Goal: Transaction & Acquisition: Purchase product/service

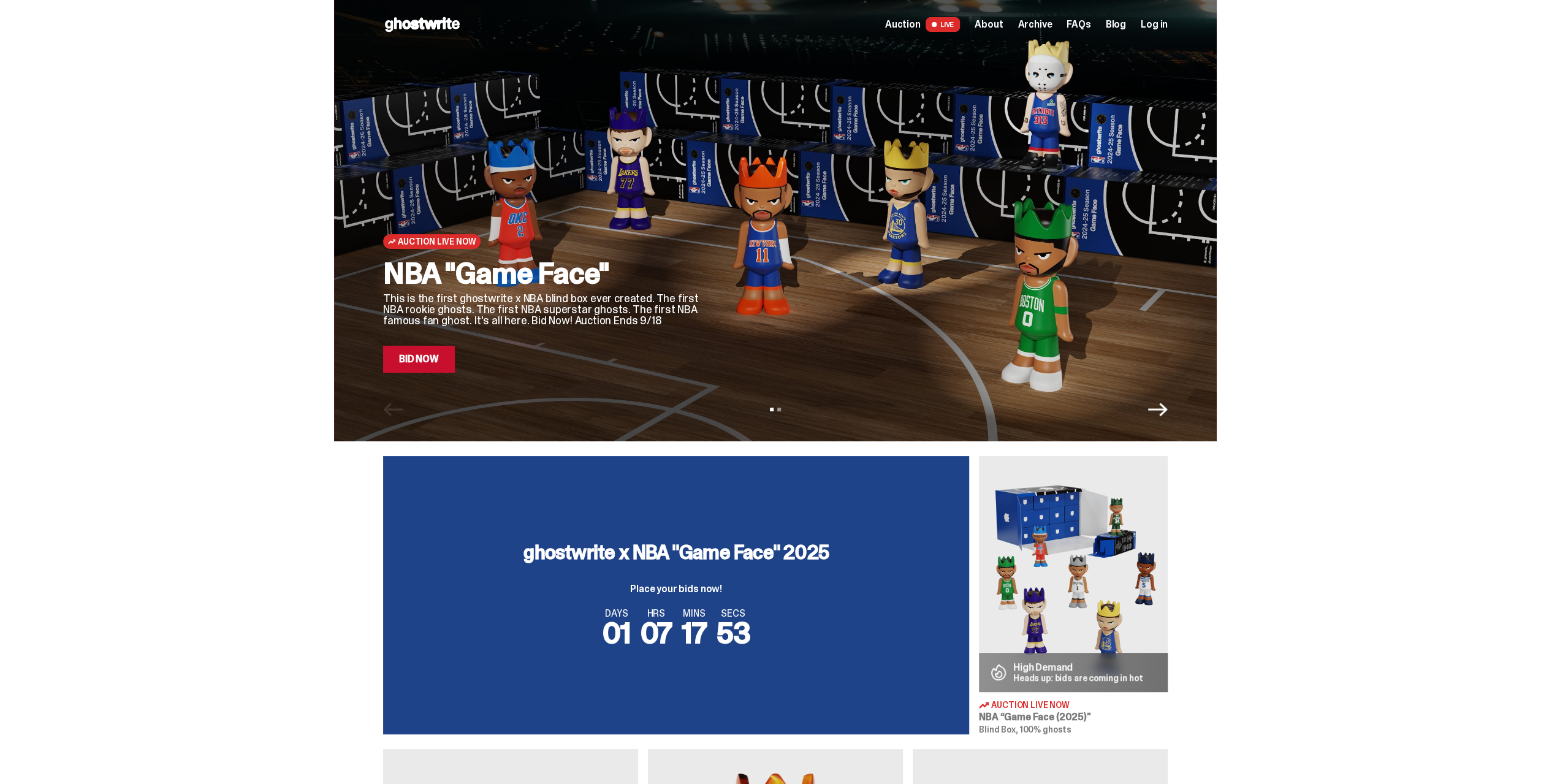
click at [210, 355] on div "Auction Live Now NBA "Game Face" This is the first ghostwrite x NBA blind box e…" at bounding box center [776, 220] width 1551 height 441
click at [496, 309] on p "This is the first ghostwrite x NBA blind box ever created. The first NBA rookie…" at bounding box center [543, 309] width 319 height 33
click at [432, 359] on link "Bid Now" at bounding box center [419, 359] width 72 height 27
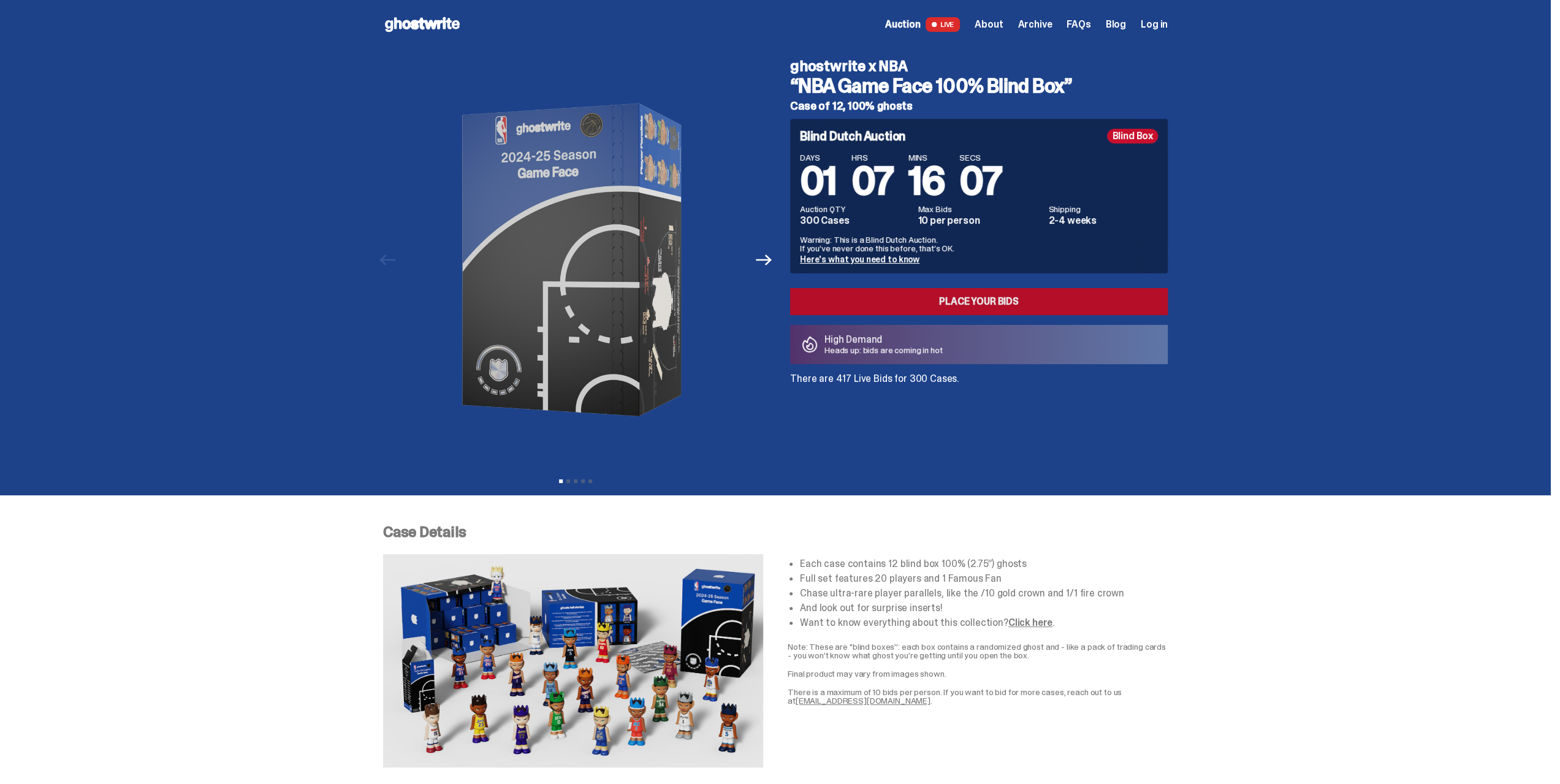
click at [968, 303] on link "Place your Bids" at bounding box center [978, 301] width 378 height 27
click at [425, 24] on use at bounding box center [422, 25] width 75 height 14
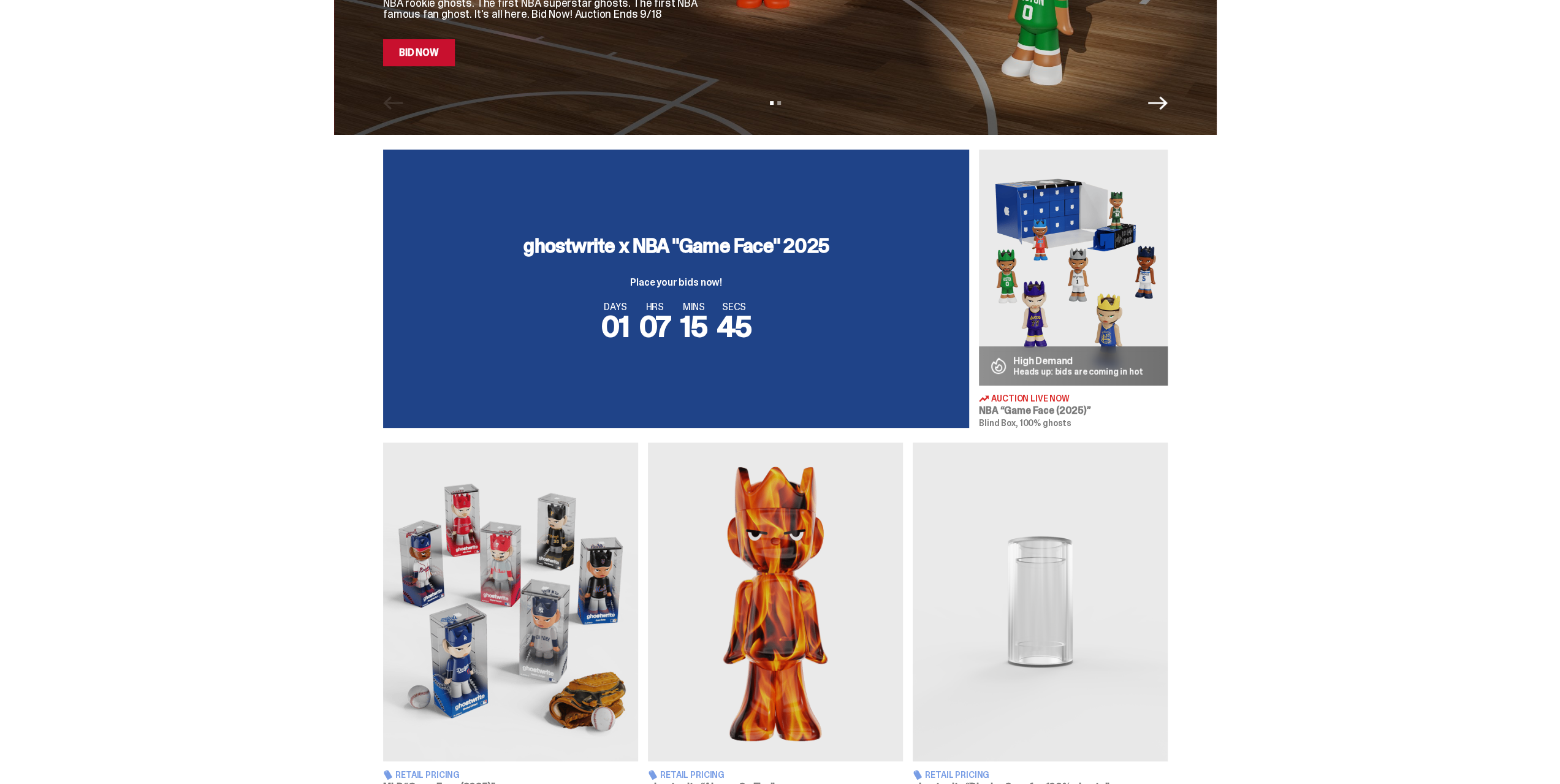
scroll to position [613, 0]
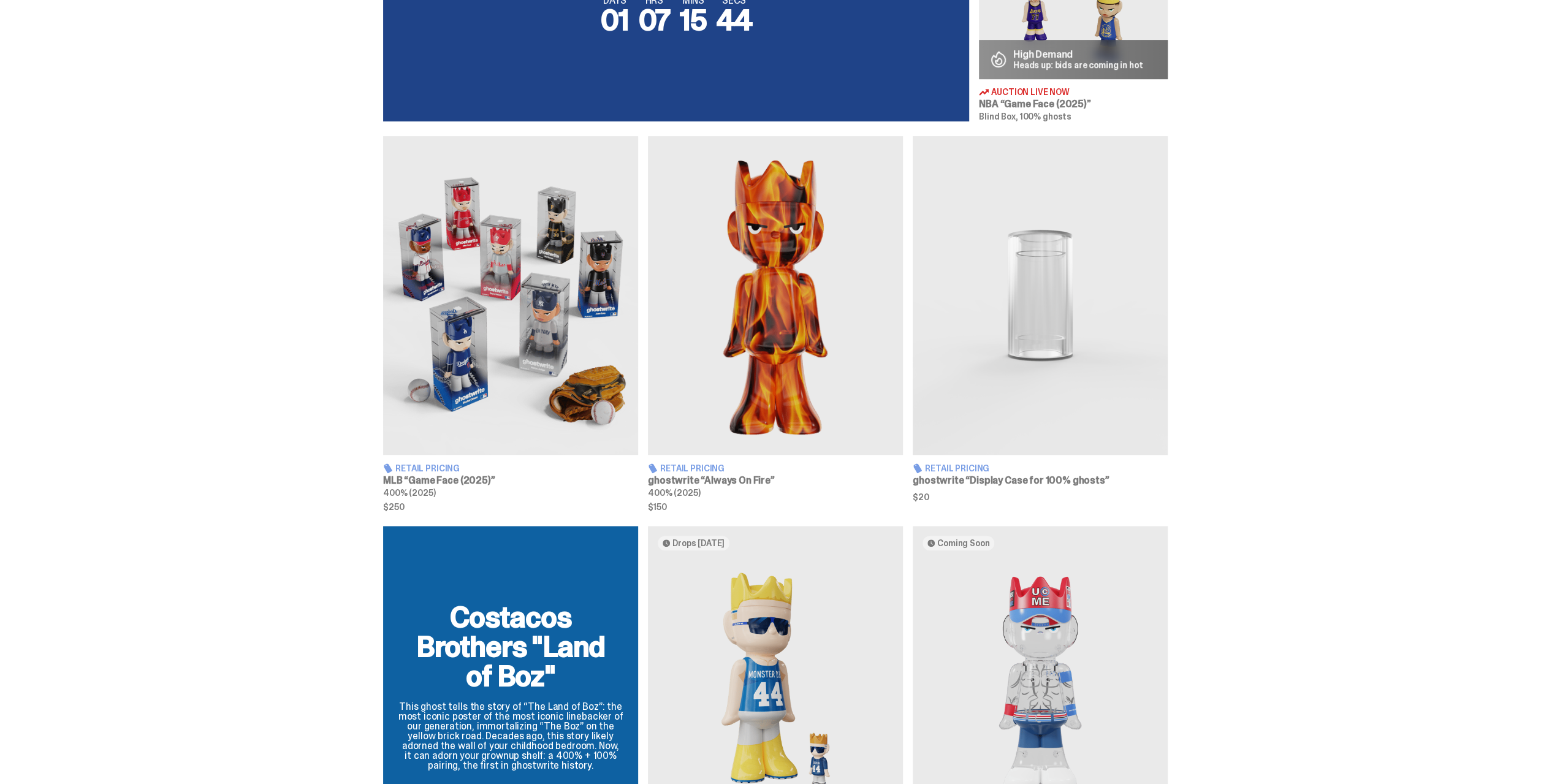
click at [752, 287] on img at bounding box center [776, 295] width 255 height 319
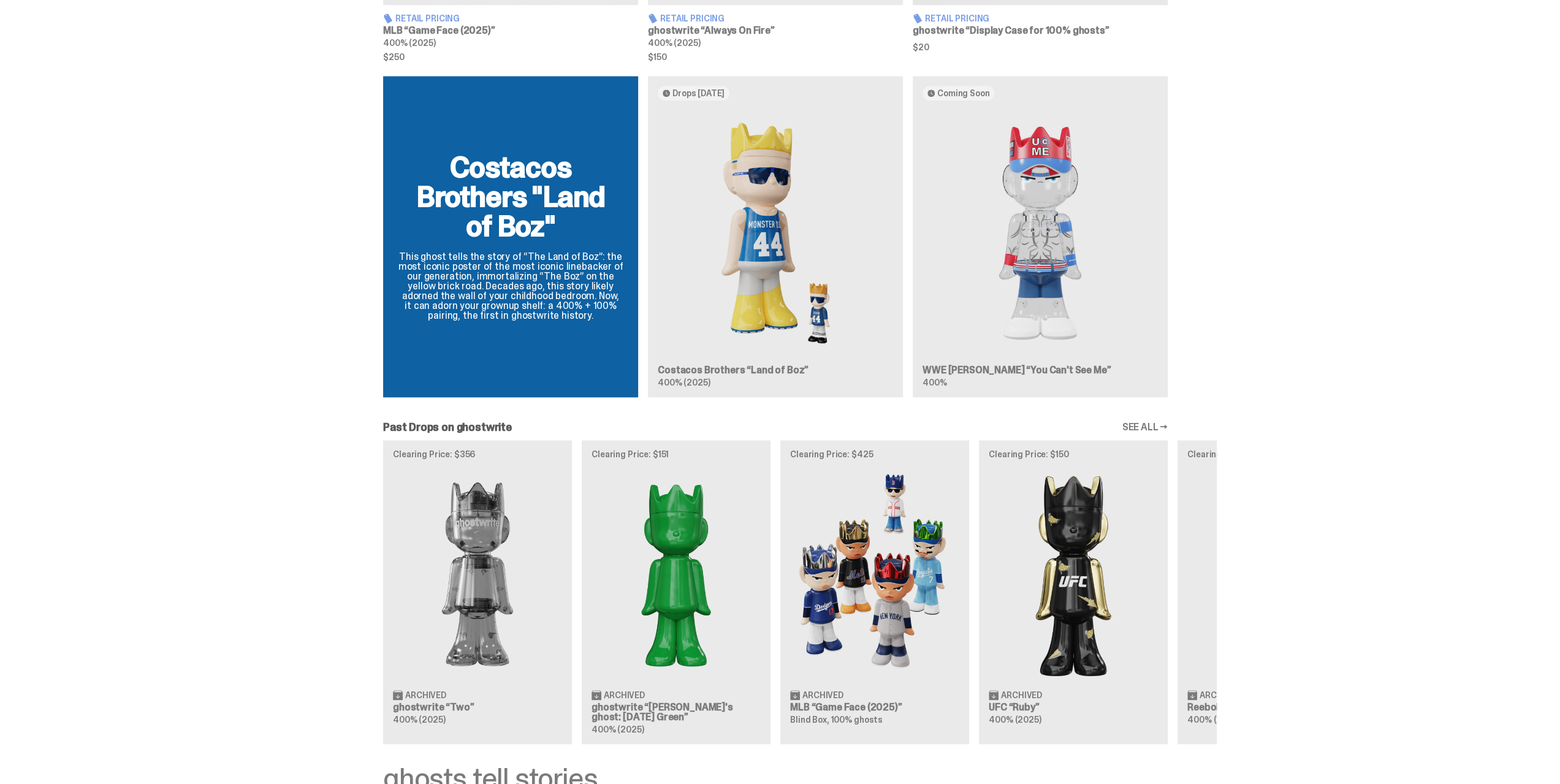
scroll to position [1164, 0]
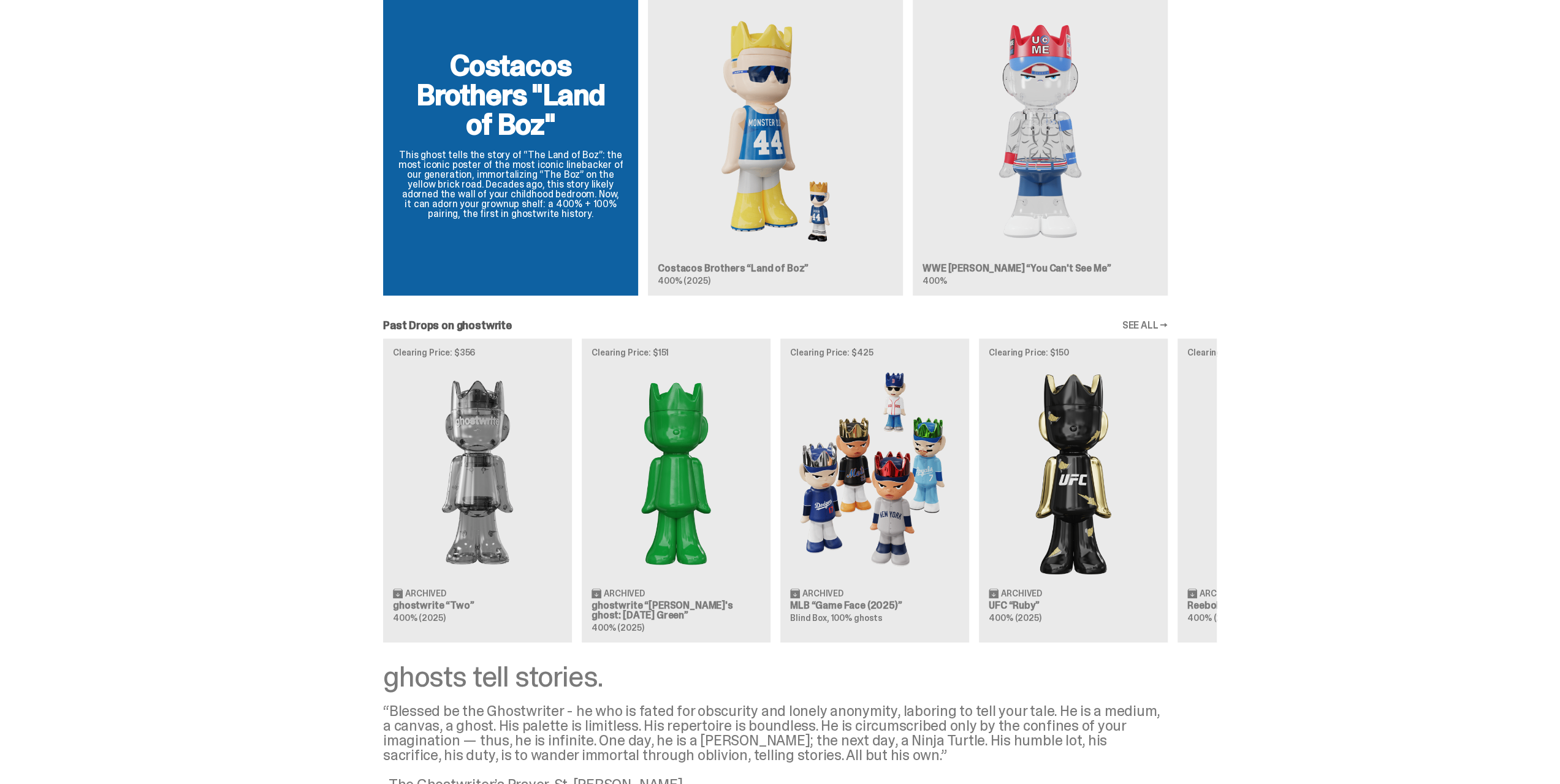
click at [683, 476] on div "Clearing Price: $356 Archived ghostwrite “Two” 400% (2025) Clearing Price: $151…" at bounding box center [776, 490] width 883 height 304
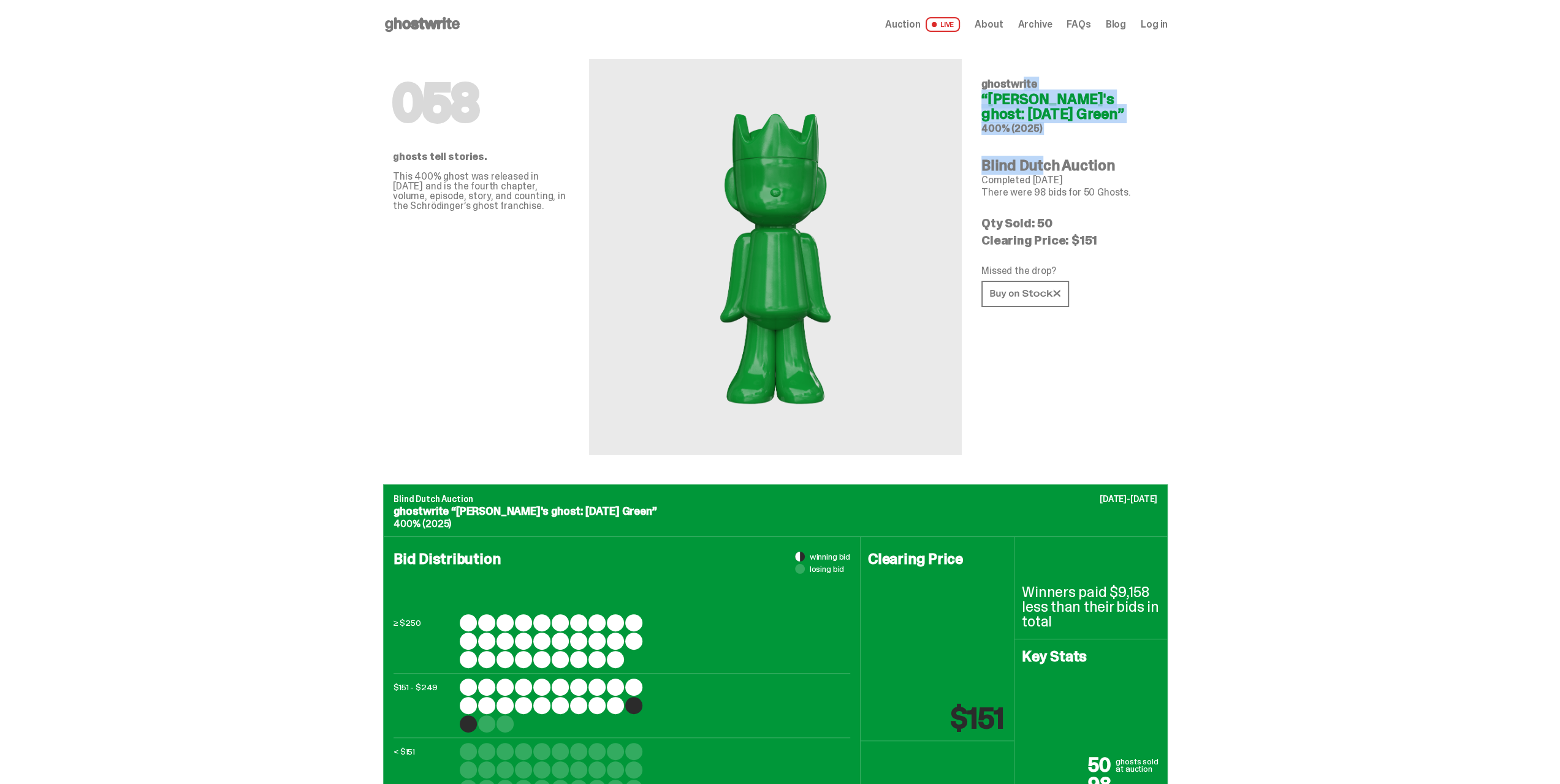
drag, startPoint x: 1038, startPoint y: 127, endPoint x: 979, endPoint y: 63, distance: 87.0
click at [979, 63] on div "058 ghosts tell stories. This 400% ghost was released in [DATE] and is the four…" at bounding box center [776, 266] width 784 height 435
click at [1103, 223] on p "Qty Sold: 50" at bounding box center [1070, 223] width 177 height 12
drag, startPoint x: 1076, startPoint y: 220, endPoint x: 970, endPoint y: 218, distance: 106.0
click at [970, 218] on div "058 ghosts tell stories. This 400% ghost was released in [DATE] and is the four…" at bounding box center [776, 266] width 784 height 435
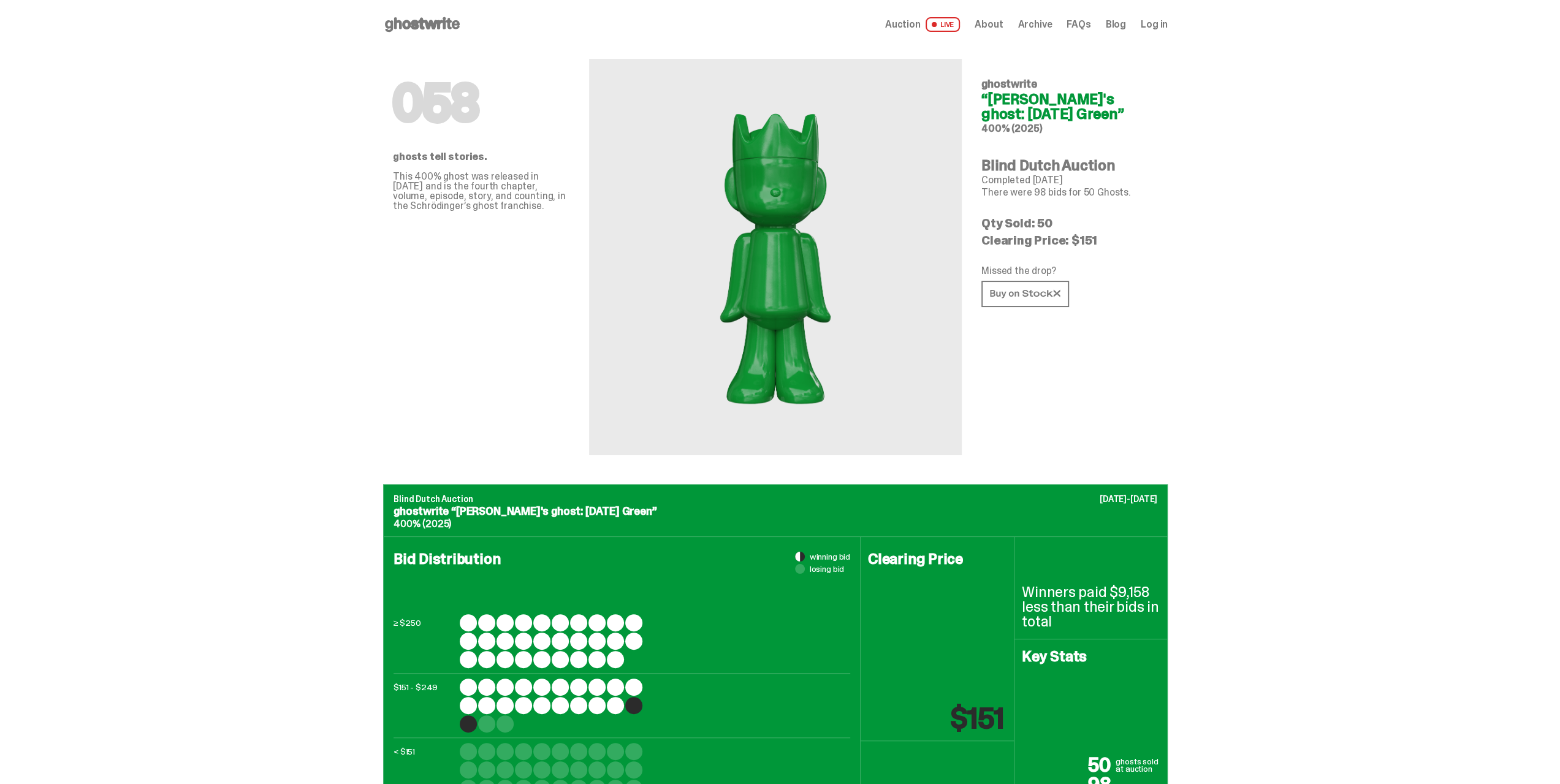
click at [1079, 239] on p "Clearing Price: $151" at bounding box center [1070, 239] width 177 height 12
drag, startPoint x: 1108, startPoint y: 239, endPoint x: 1010, endPoint y: 238, distance: 98.0
click at [1010, 238] on p "Clearing Price: $151" at bounding box center [1070, 239] width 177 height 12
click at [1116, 236] on p "Clearing Price: $151" at bounding box center [1070, 239] width 177 height 12
drag, startPoint x: 1115, startPoint y: 236, endPoint x: 1076, endPoint y: 235, distance: 39.0
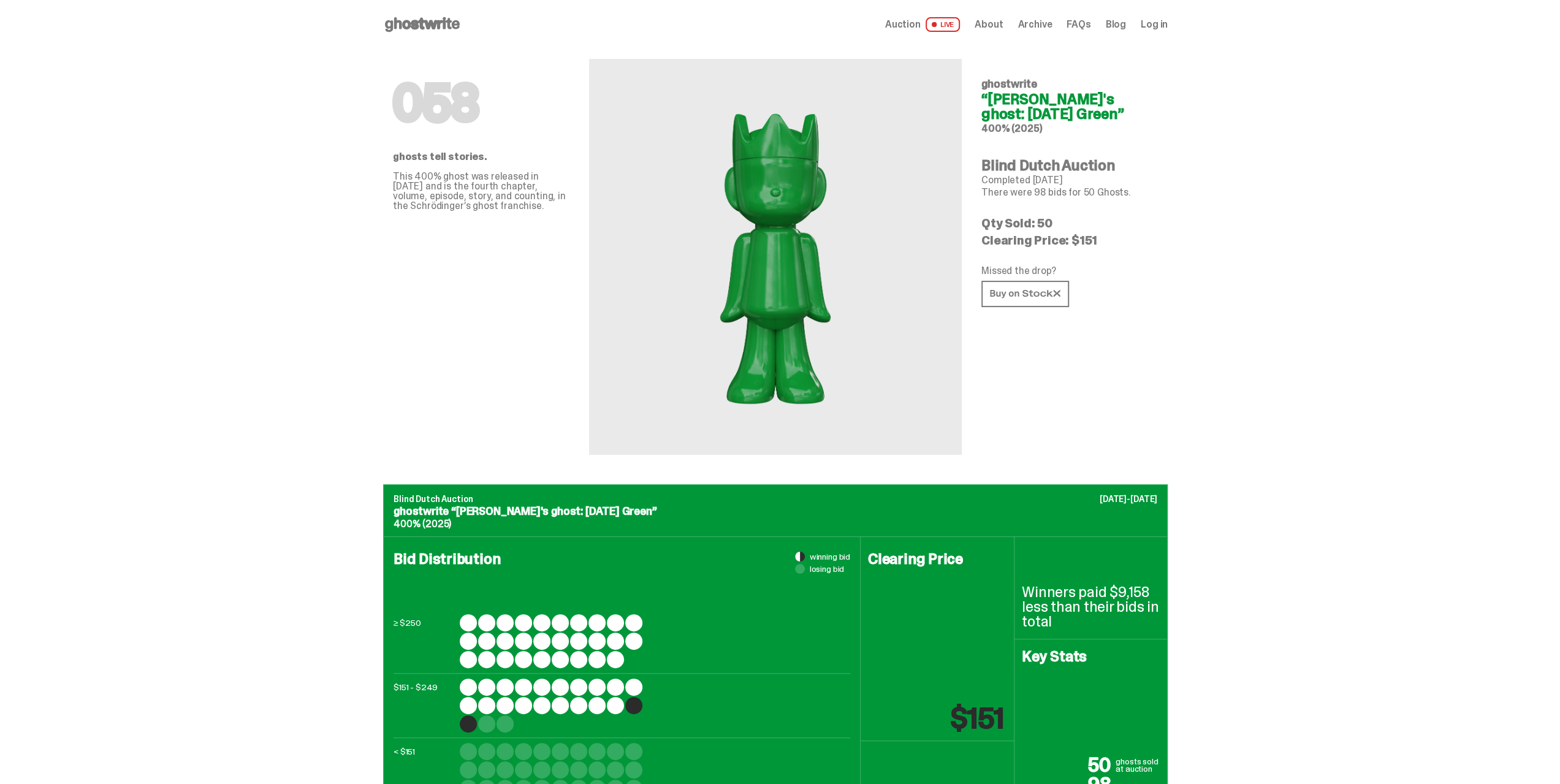
click at [1076, 235] on p "Clearing Price: $151" at bounding box center [1070, 239] width 177 height 12
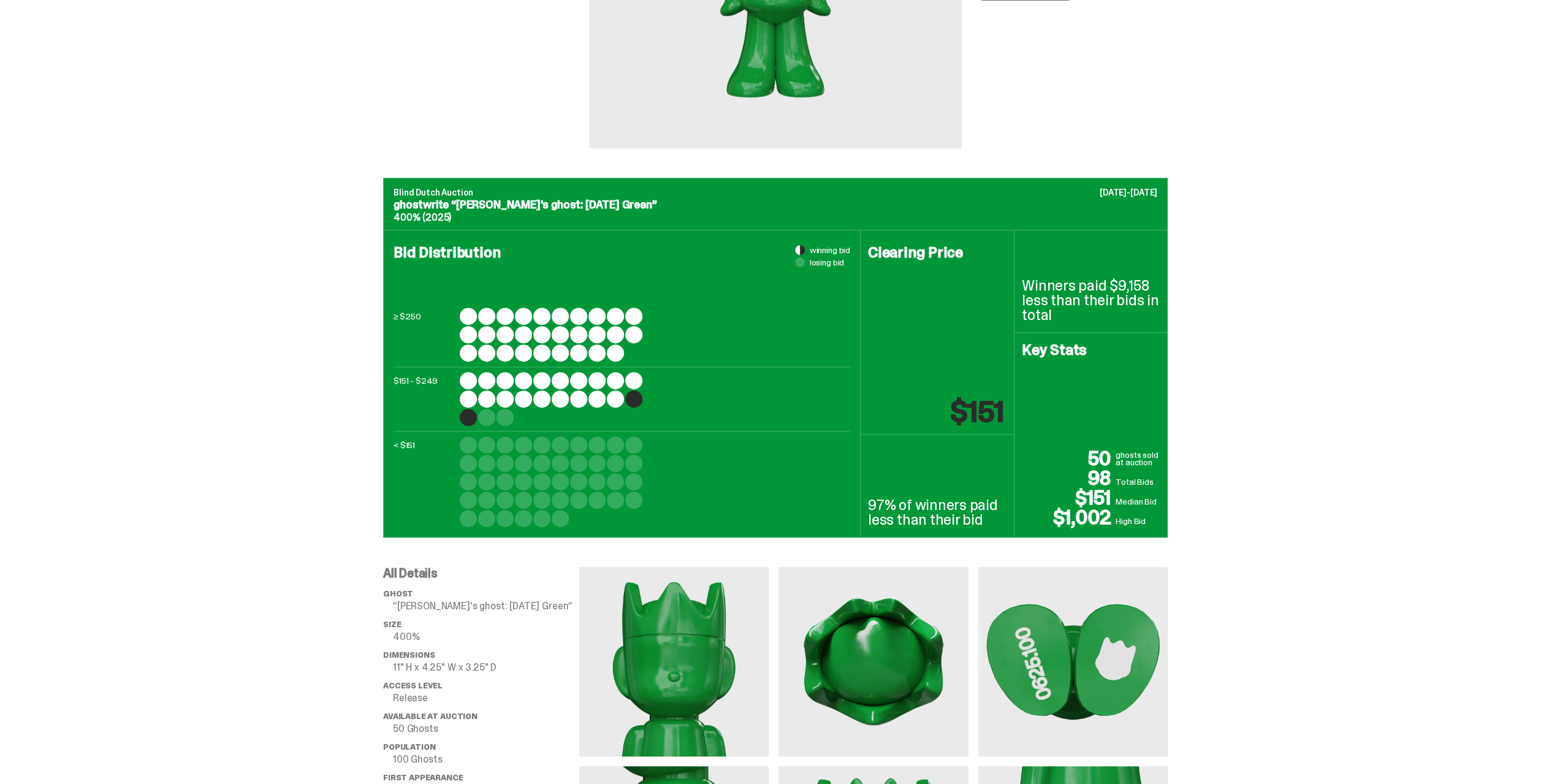
scroll to position [367, 0]
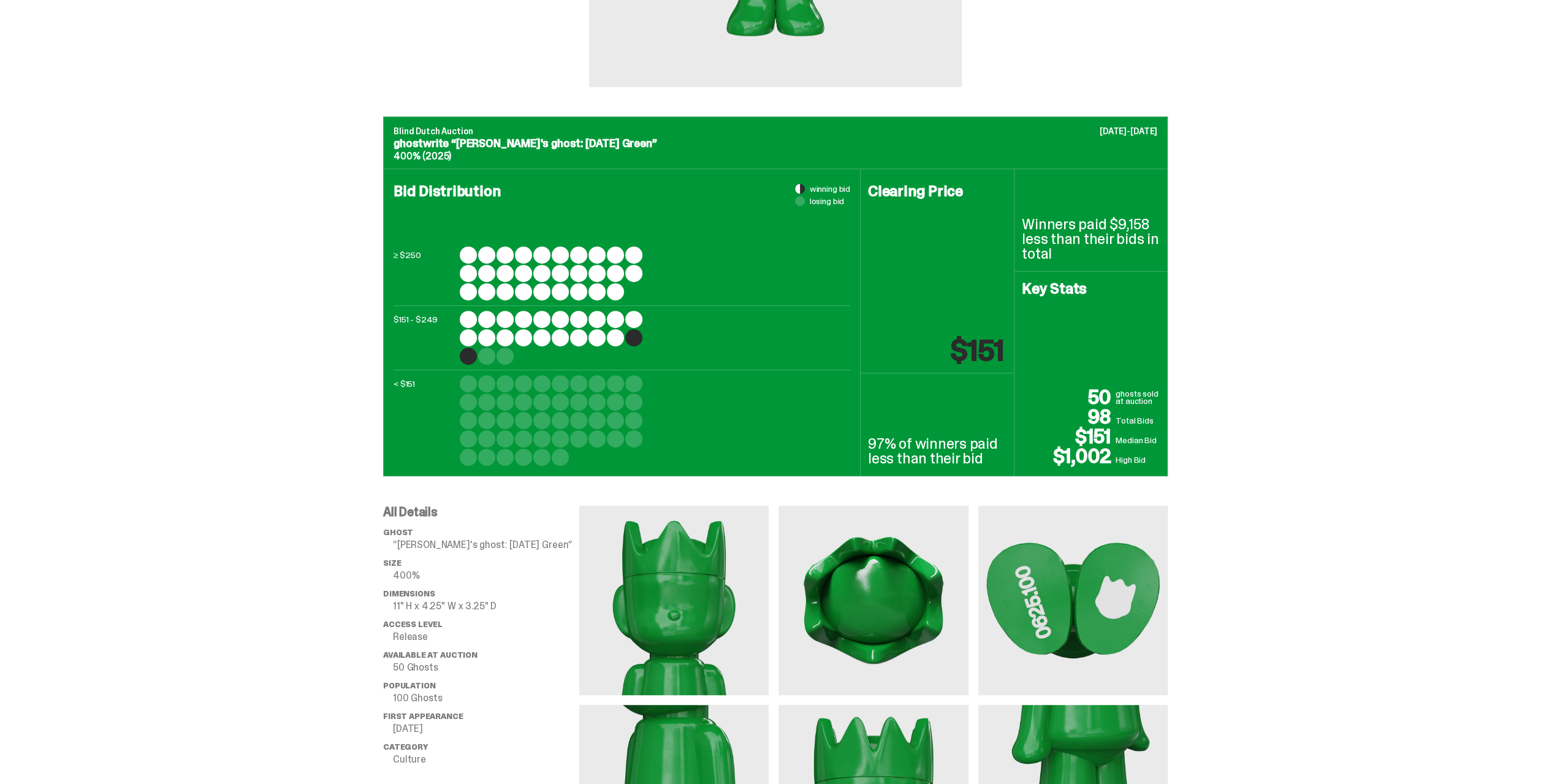
drag, startPoint x: 869, startPoint y: 444, endPoint x: 988, endPoint y: 464, distance: 120.7
click at [988, 464] on div "97% of winners paid less than their bid" at bounding box center [937, 424] width 154 height 103
click at [981, 460] on p "97% of winners paid less than their bid" at bounding box center [937, 451] width 138 height 29
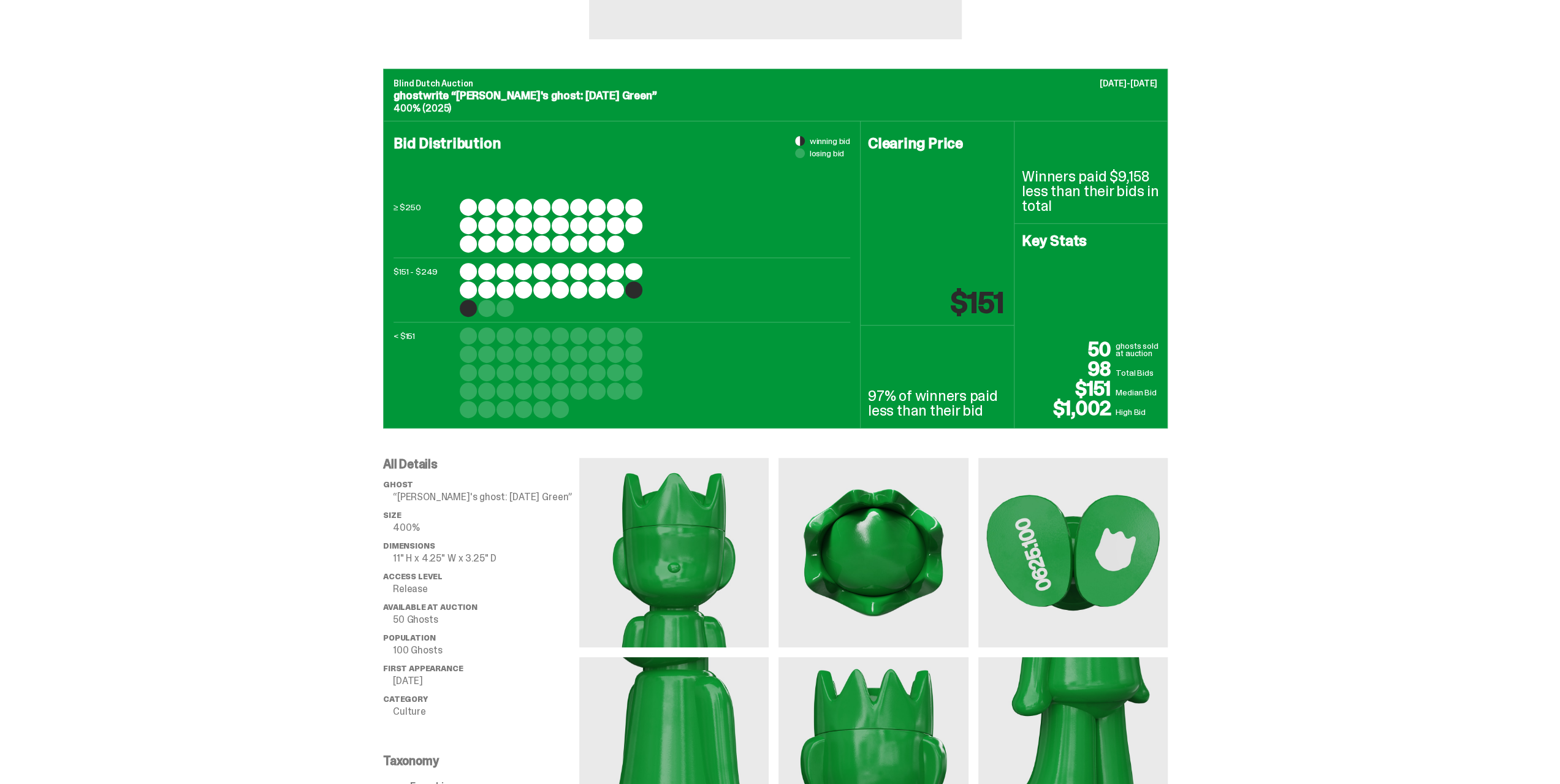
scroll to position [490, 0]
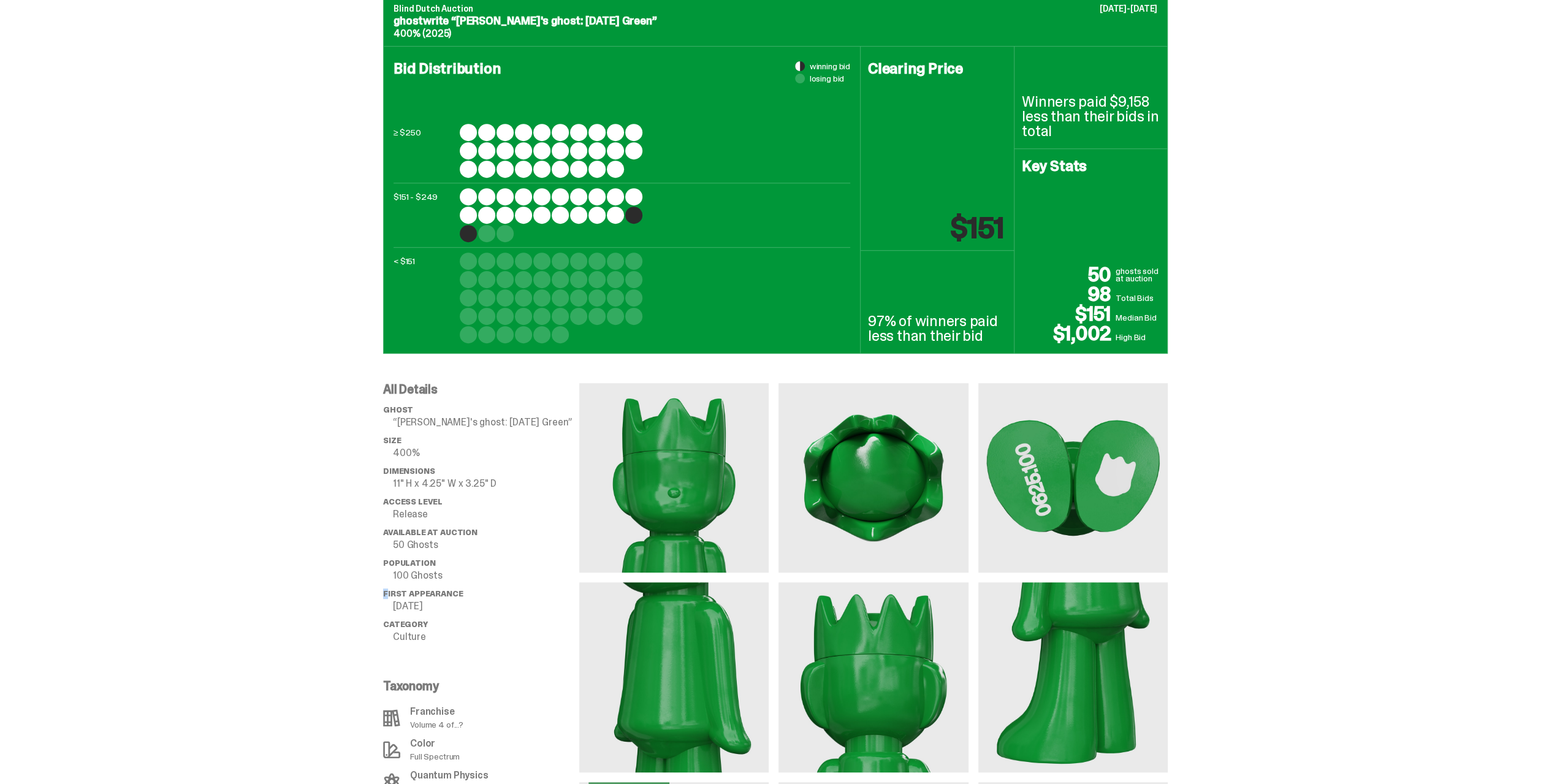
drag, startPoint x: 450, startPoint y: 569, endPoint x: 391, endPoint y: 584, distance: 60.9
click at [391, 584] on ul "ghost “[PERSON_NAME]'s ghost: [DATE] Green” Size 400% Dimensions 11" H x 4.25" …" at bounding box center [481, 527] width 196 height 245
click at [457, 578] on p "100 Ghosts" at bounding box center [486, 575] width 186 height 10
drag, startPoint x: 454, startPoint y: 576, endPoint x: 396, endPoint y: 577, distance: 58.0
click at [396, 577] on li "Population 100 Ghosts" at bounding box center [481, 569] width 196 height 22
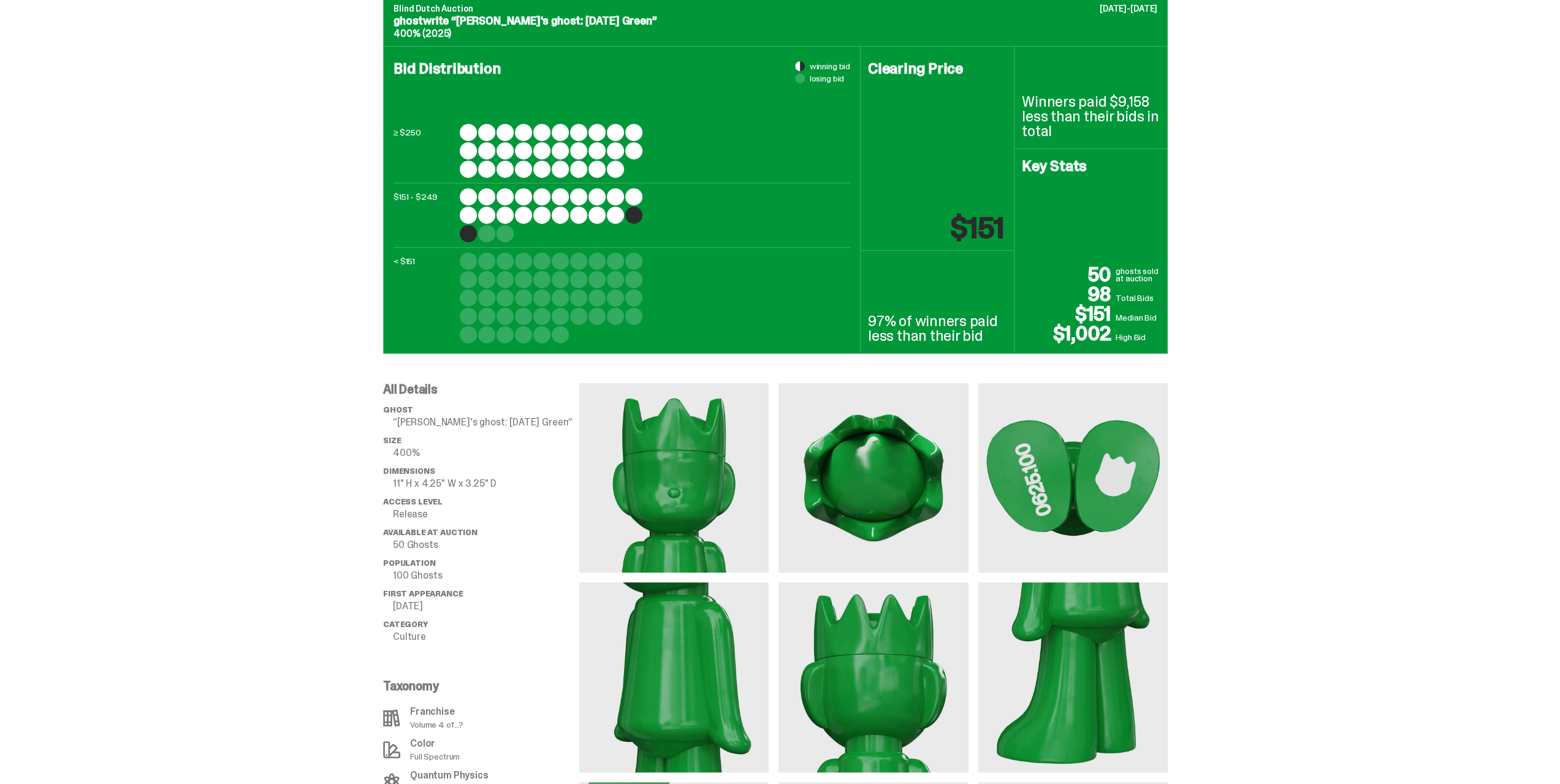
click at [455, 561] on li "Population 100 Ghosts" at bounding box center [481, 569] width 196 height 22
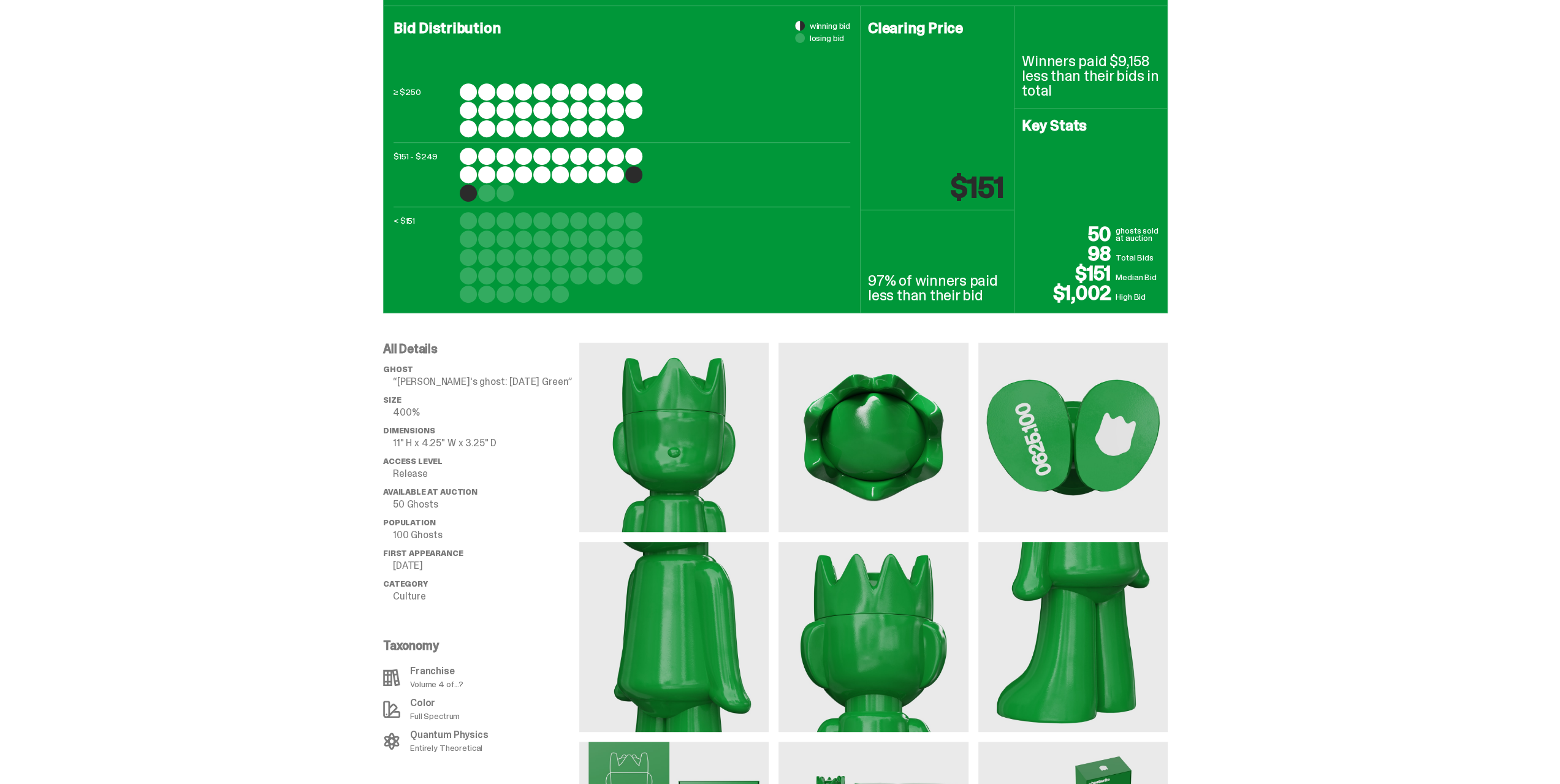
scroll to position [613, 0]
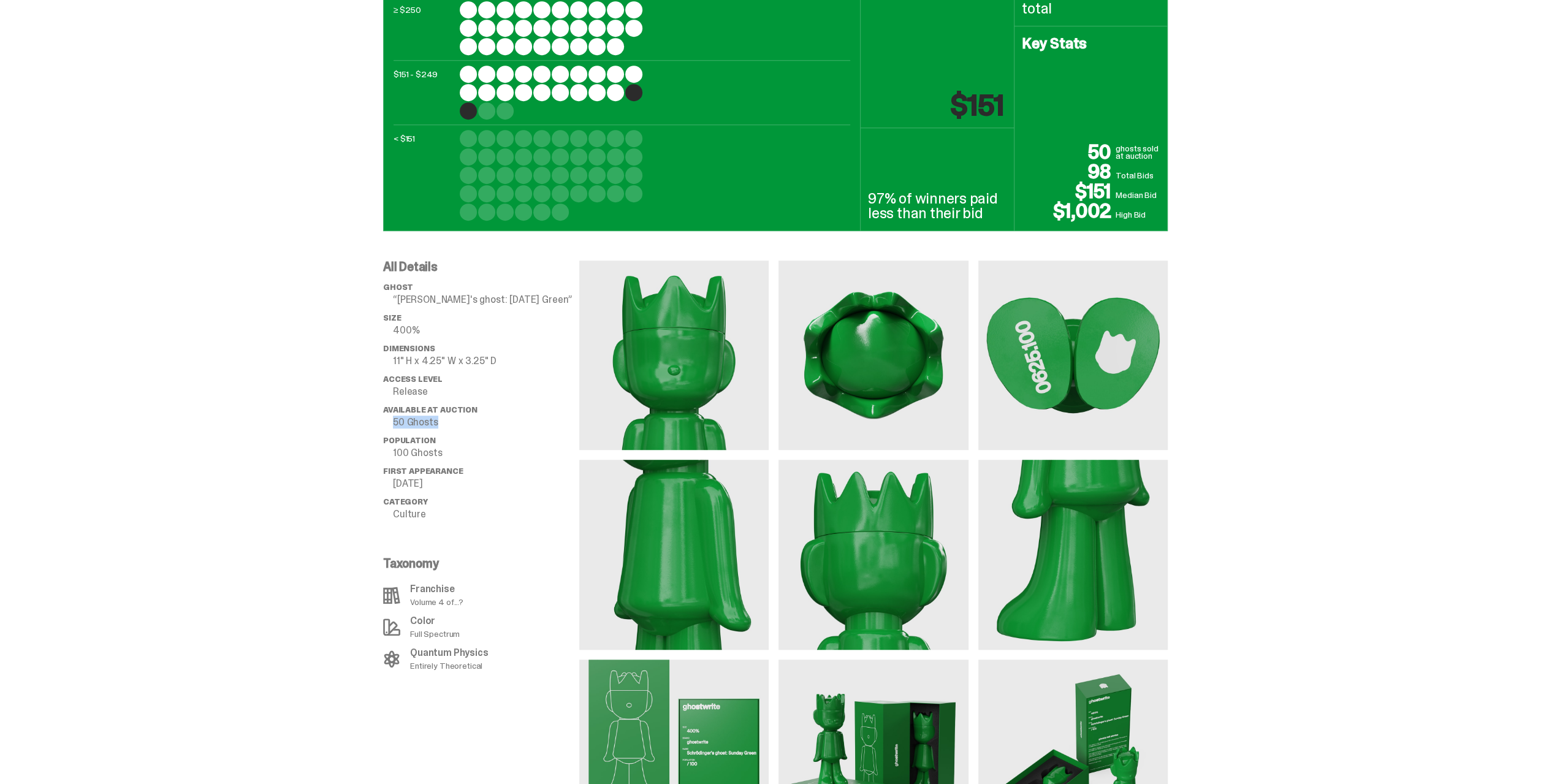
drag, startPoint x: 448, startPoint y: 425, endPoint x: 391, endPoint y: 423, distance: 57.0
click at [391, 423] on li "Available at Auction 50 Ghosts" at bounding box center [481, 416] width 196 height 22
click at [464, 460] on ul "ghost “[PERSON_NAME]'s ghost: [DATE] Green” Size 400% Dimensions 11" H x 4.25" …" at bounding box center [481, 405] width 196 height 245
drag, startPoint x: 455, startPoint y: 456, endPoint x: 388, endPoint y: 440, distance: 68.9
click at [388, 440] on li "Population 100 Ghosts" at bounding box center [481, 447] width 196 height 22
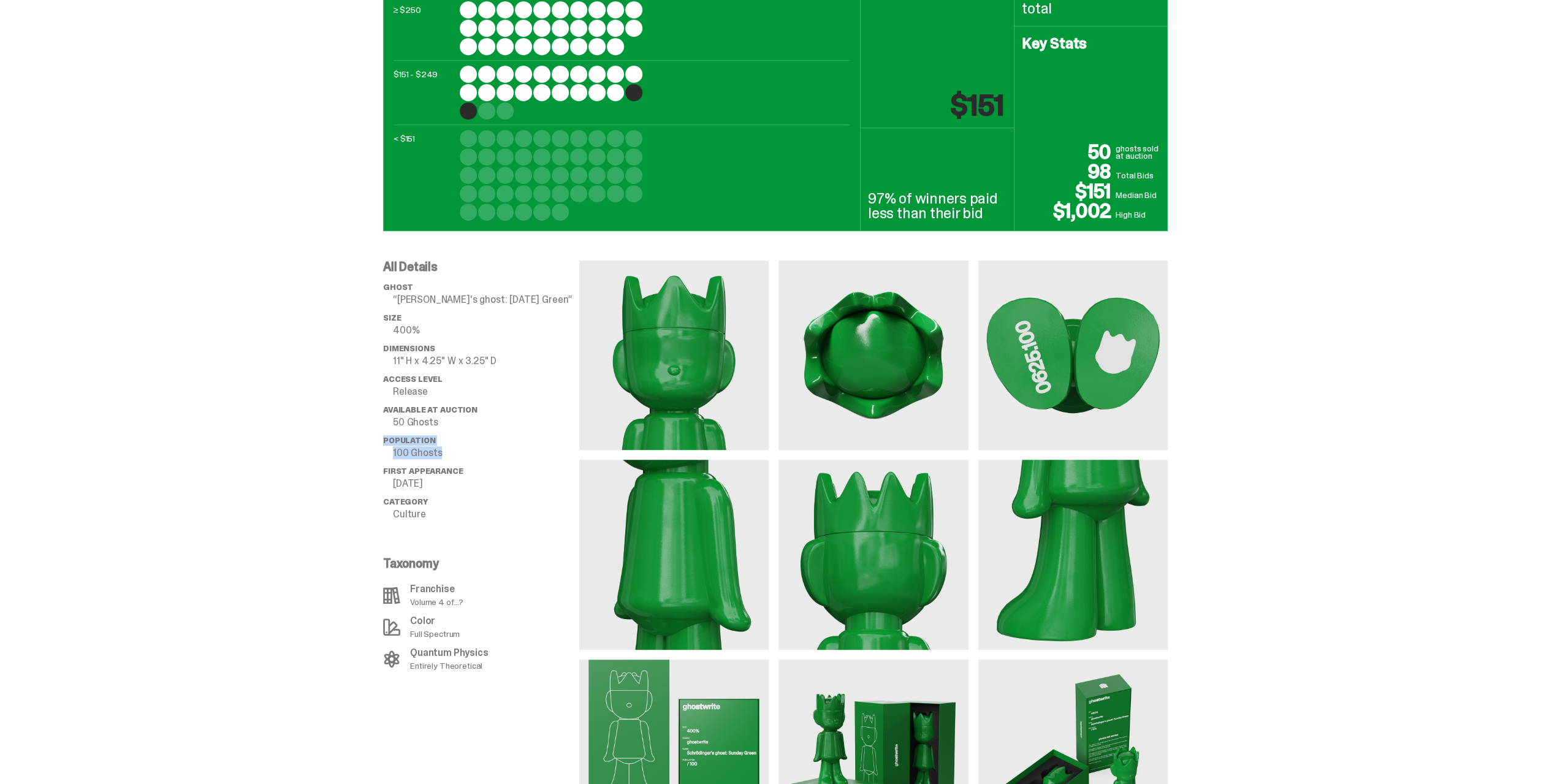
click at [449, 452] on p "100 Ghosts" at bounding box center [486, 452] width 186 height 10
drag, startPoint x: 458, startPoint y: 450, endPoint x: 433, endPoint y: 493, distance: 49.7
click at [378, 440] on div "All Details ghost “[PERSON_NAME]'s ghost: [DATE] Green” Size 400% Dimensions 11…" at bounding box center [776, 540] width 1551 height 618
click at [421, 431] on ul "ghost “[PERSON_NAME]'s ghost: [DATE] Green” Size 400% Dimensions 11" H x 4.25" …" at bounding box center [481, 405] width 196 height 245
drag, startPoint x: 458, startPoint y: 421, endPoint x: 395, endPoint y: 417, distance: 63.1
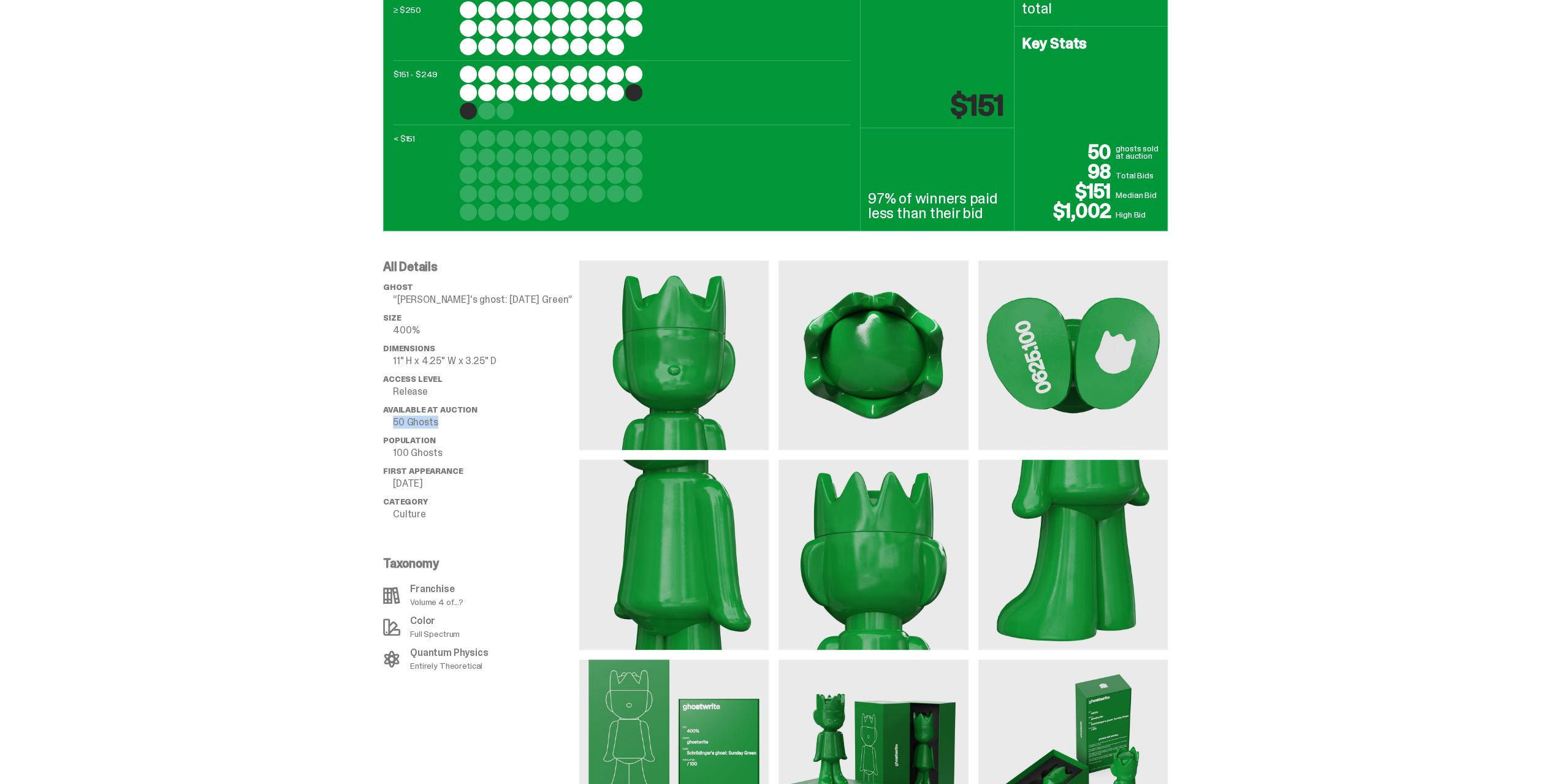
click at [395, 417] on li "Available at Auction 50 Ghosts" at bounding box center [481, 416] width 196 height 22
click at [439, 424] on p "50 Ghosts" at bounding box center [486, 422] width 186 height 10
drag, startPoint x: 445, startPoint y: 425, endPoint x: 391, endPoint y: 425, distance: 54.0
click at [391, 425] on li "Available at Auction 50 Ghosts" at bounding box center [481, 416] width 196 height 22
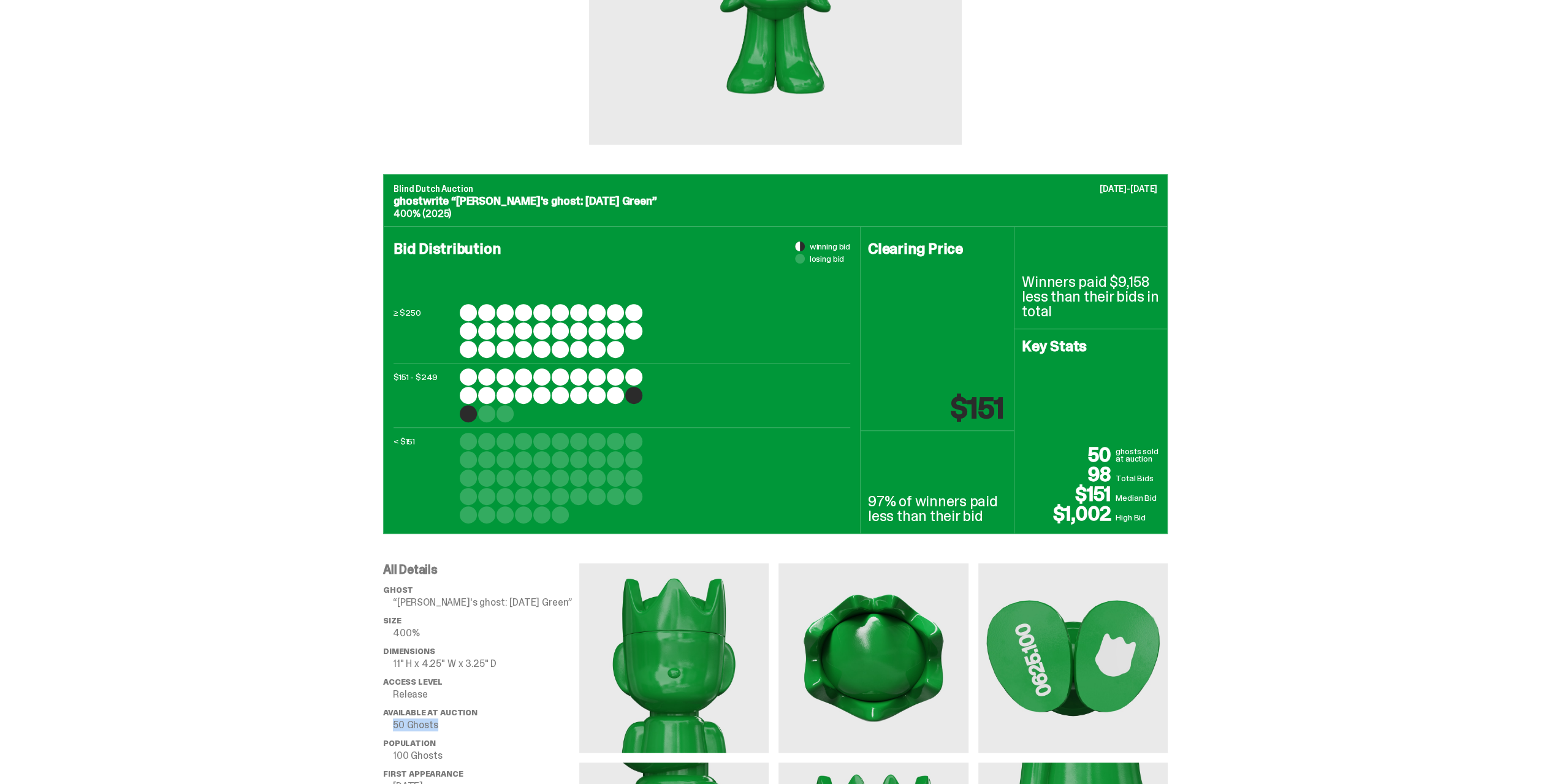
scroll to position [306, 0]
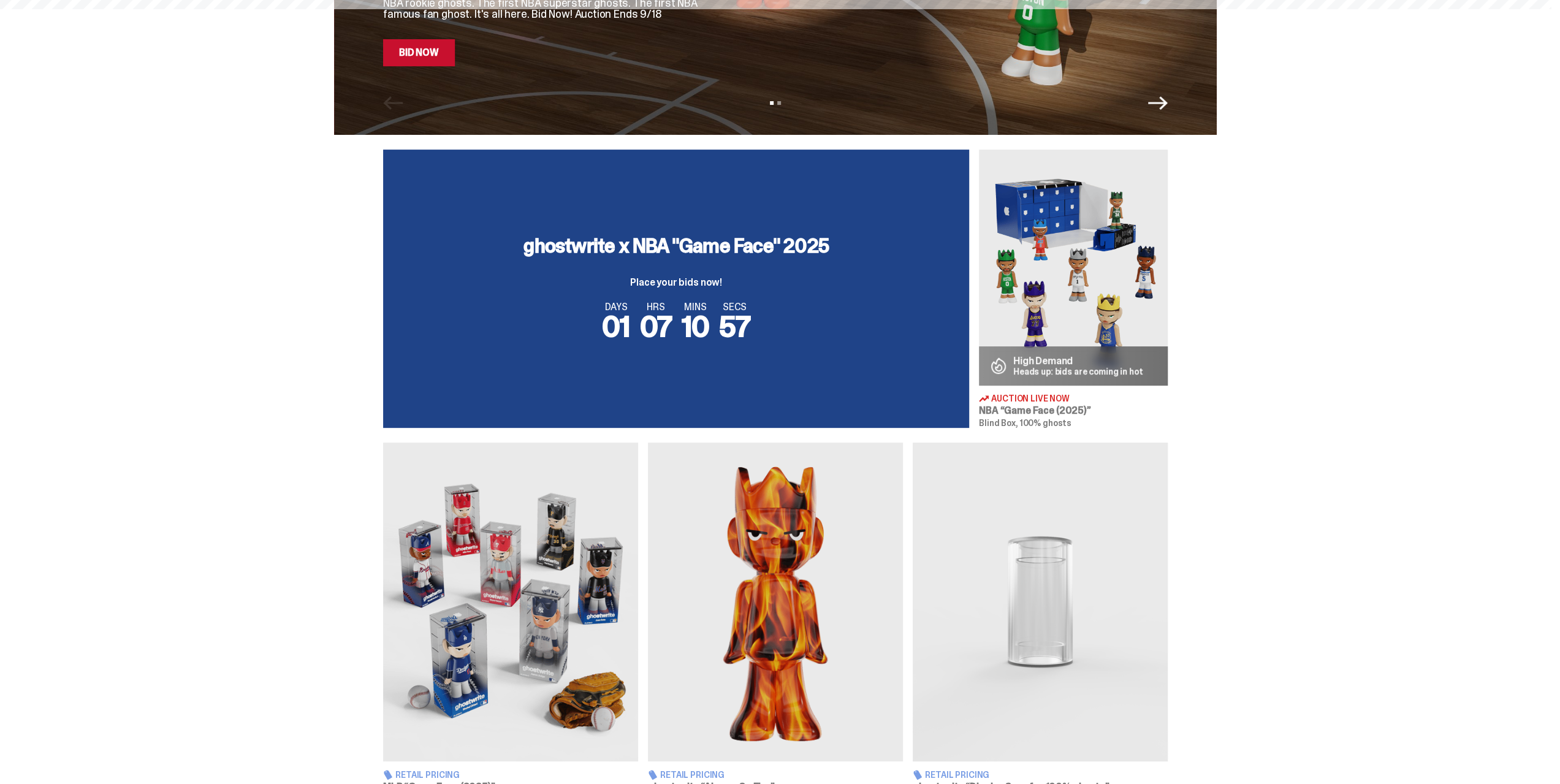
scroll to position [1164, 0]
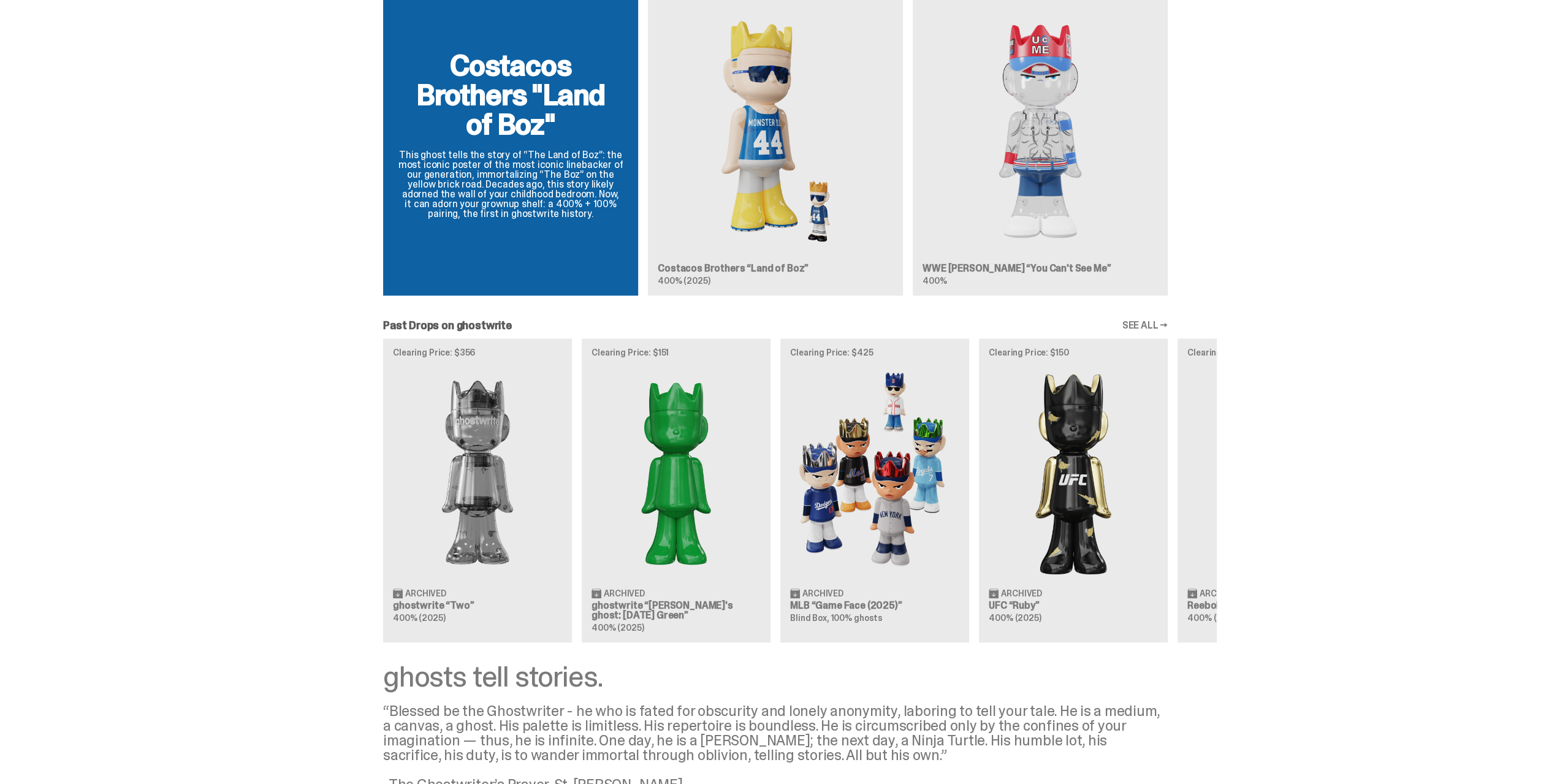
click at [1168, 324] on link "SEE ALL →" at bounding box center [1145, 325] width 46 height 10
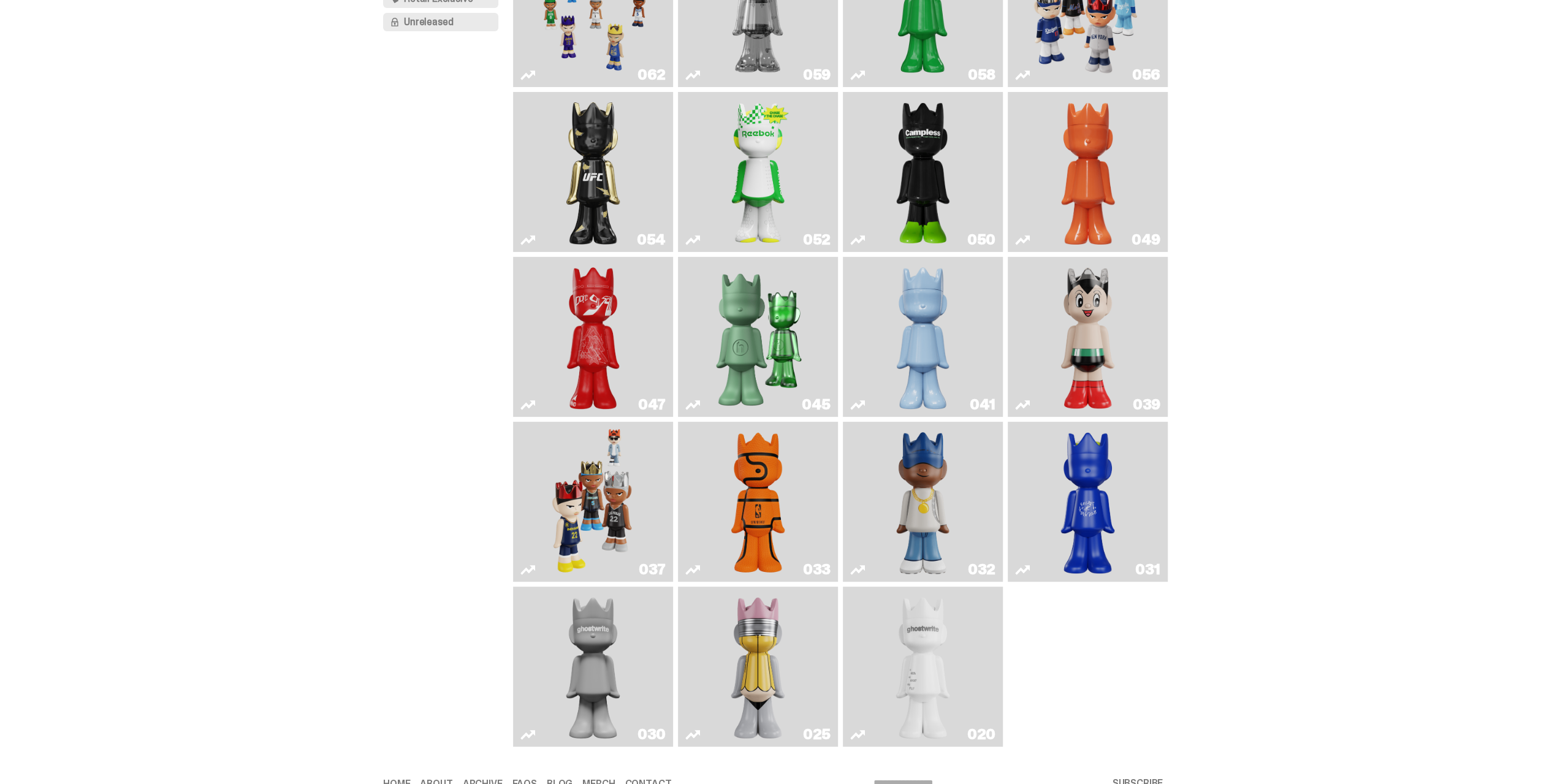
scroll to position [184, 0]
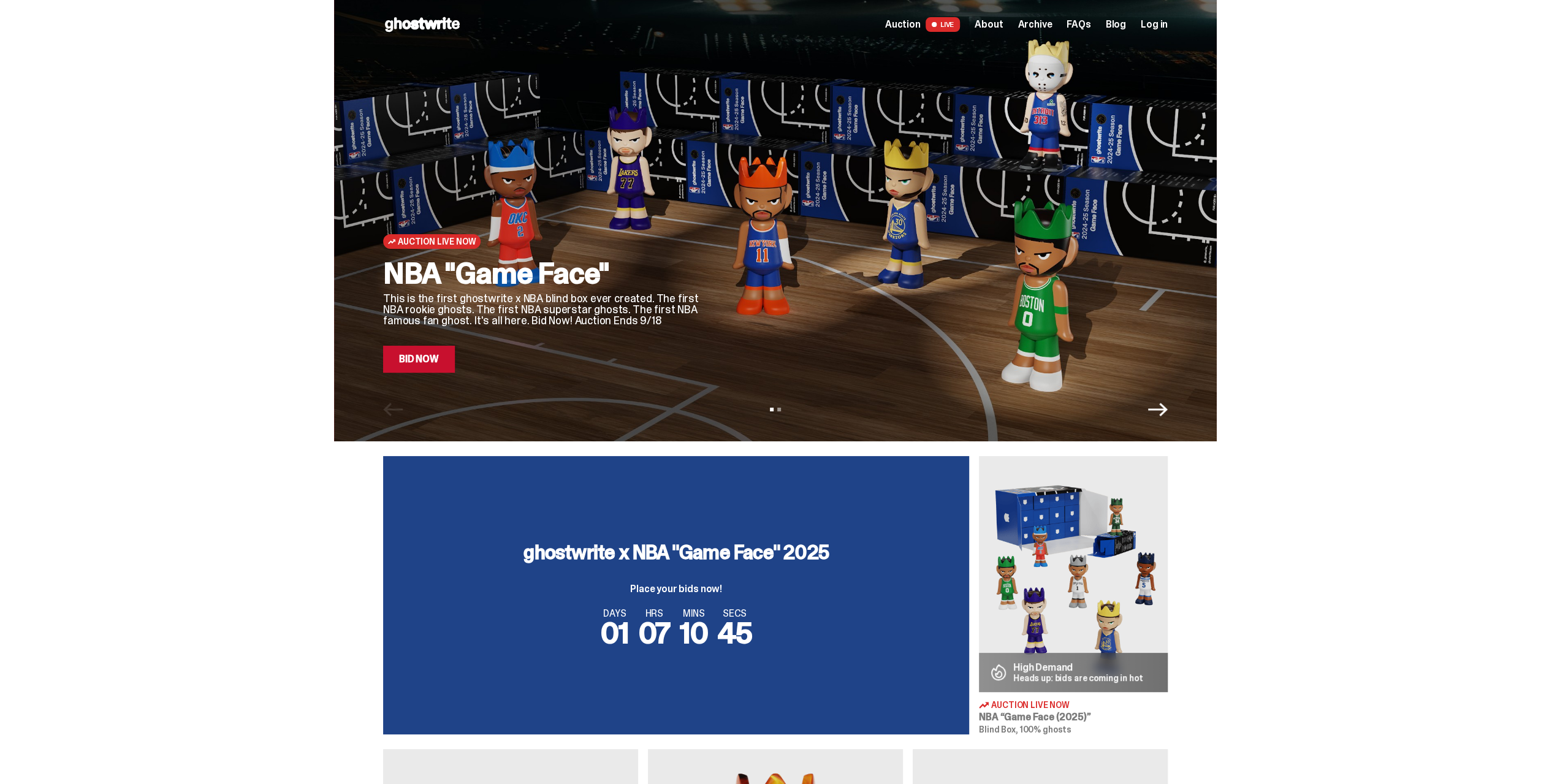
click at [422, 17] on icon at bounding box center [422, 24] width 79 height 20
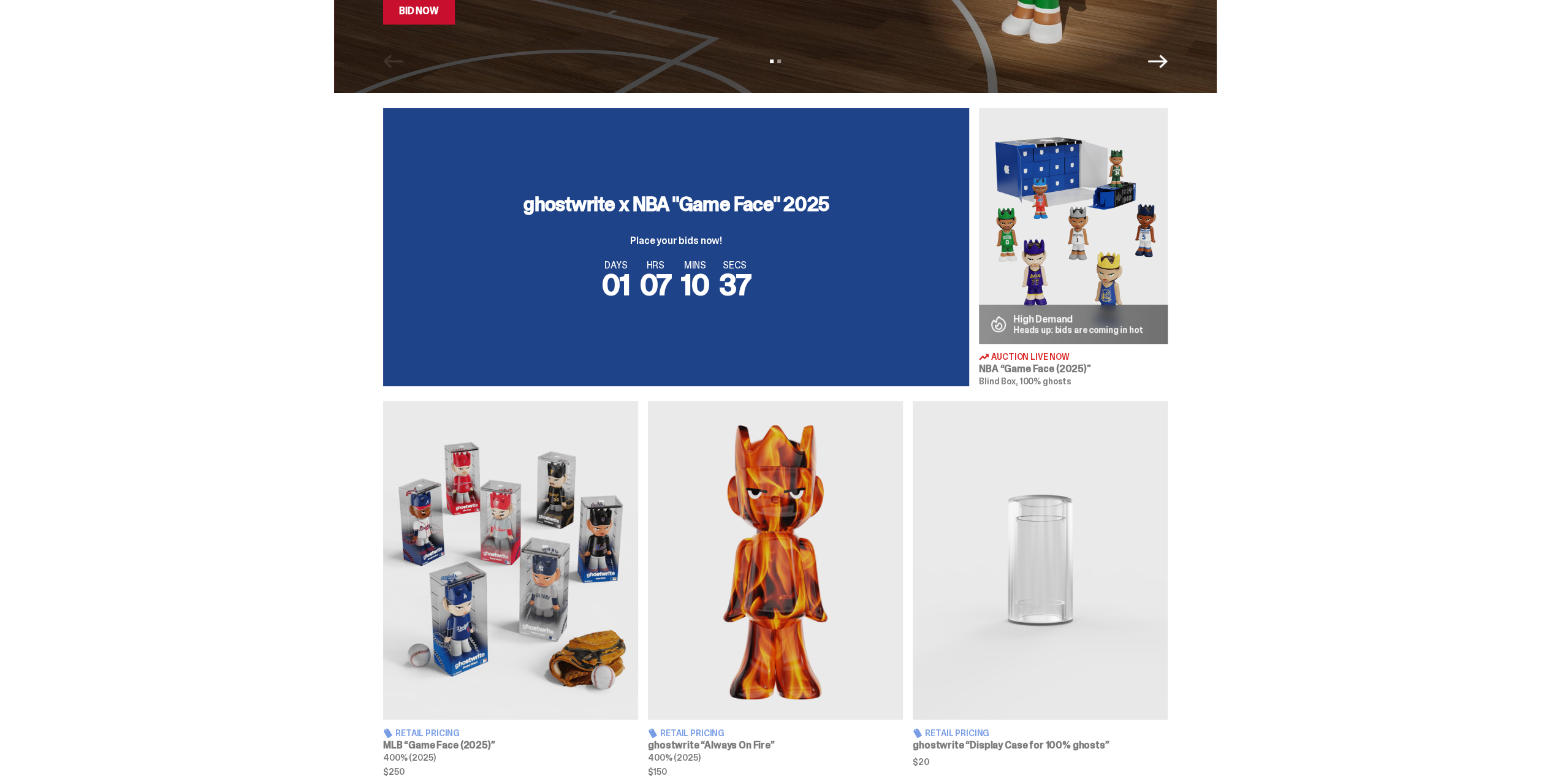
scroll to position [367, 0]
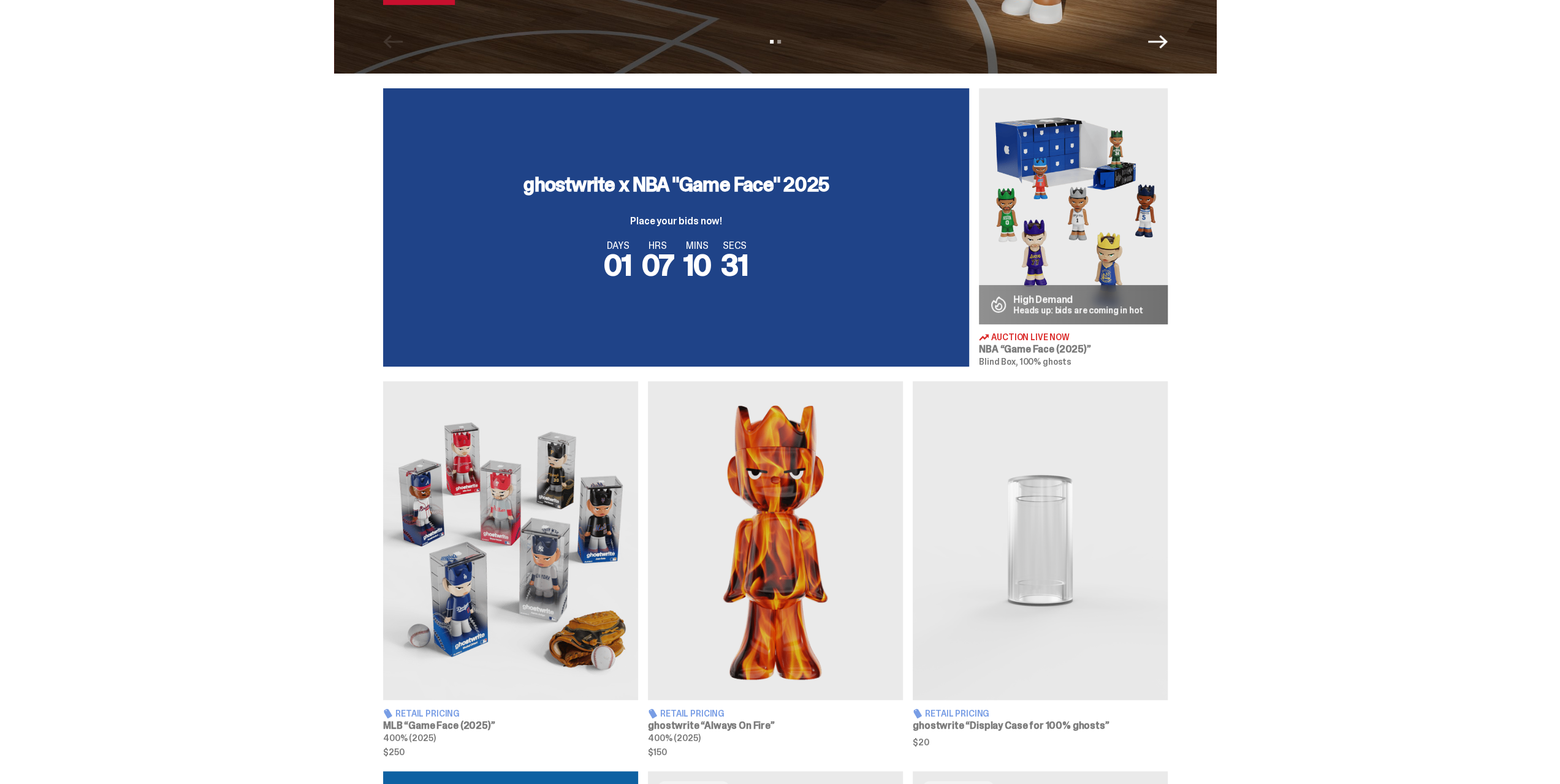
click at [849, 208] on div "ghostwrite x NBA "Game Face" 2025 Place your bids now! DAYS 01 HRS 07 MINS 10 S…" at bounding box center [676, 227] width 586 height 278
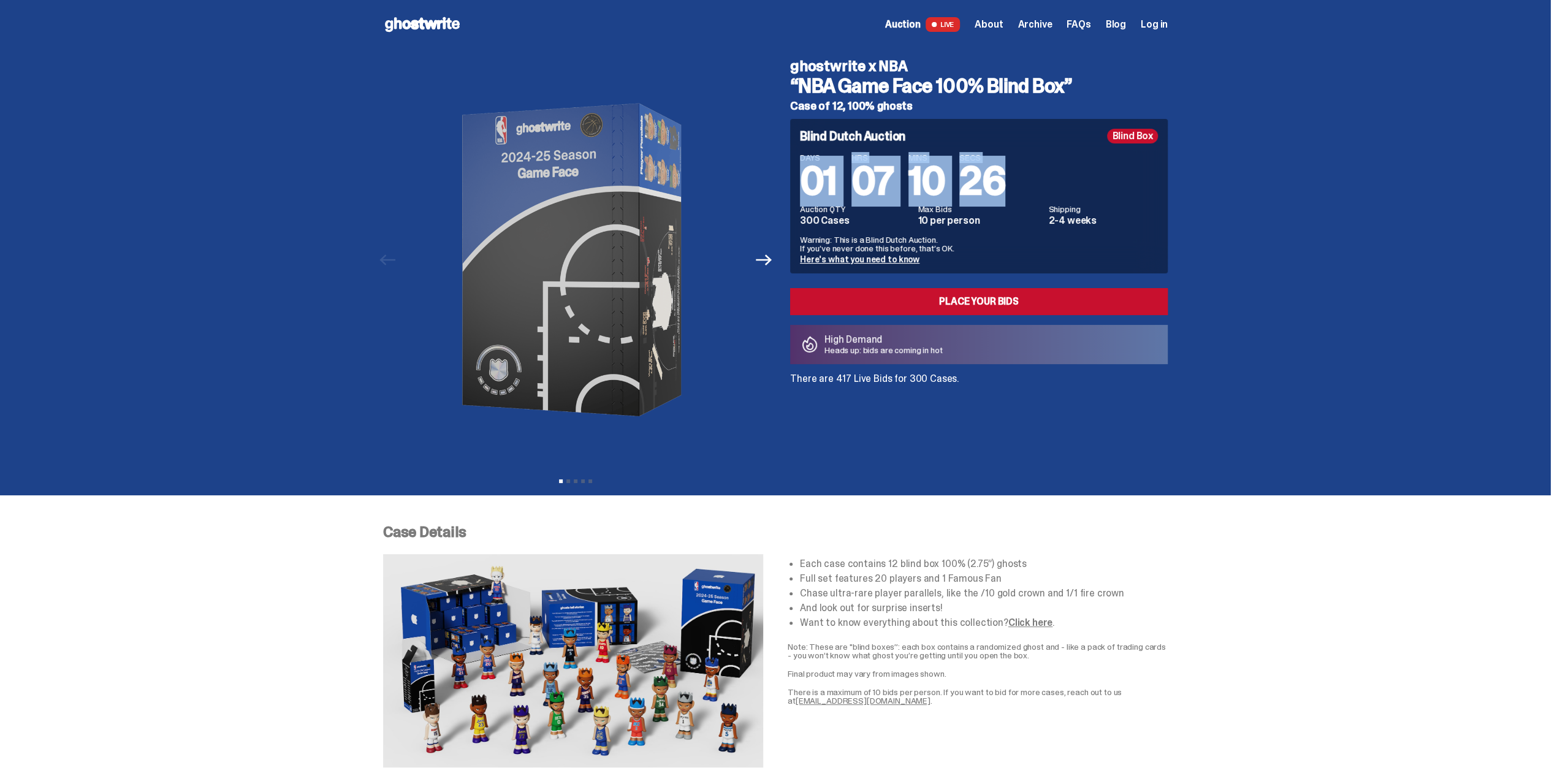
drag, startPoint x: 824, startPoint y: 182, endPoint x: 1014, endPoint y: 184, distance: 190.0
click at [1014, 184] on div "DAYS 01 HRS 07 MINS 10 SECS 26" at bounding box center [979, 177] width 358 height 48
click at [1002, 231] on div "DAYS 01 HRS 07 MINS 10 SECS 26 Auction QTY 300 Cases Max Bids 10 per person Shi…" at bounding box center [979, 208] width 358 height 111
drag, startPoint x: 924, startPoint y: 210, endPoint x: 982, endPoint y: 220, distance: 58.9
click at [982, 220] on div "Max Bids 10 per person" at bounding box center [979, 215] width 123 height 21
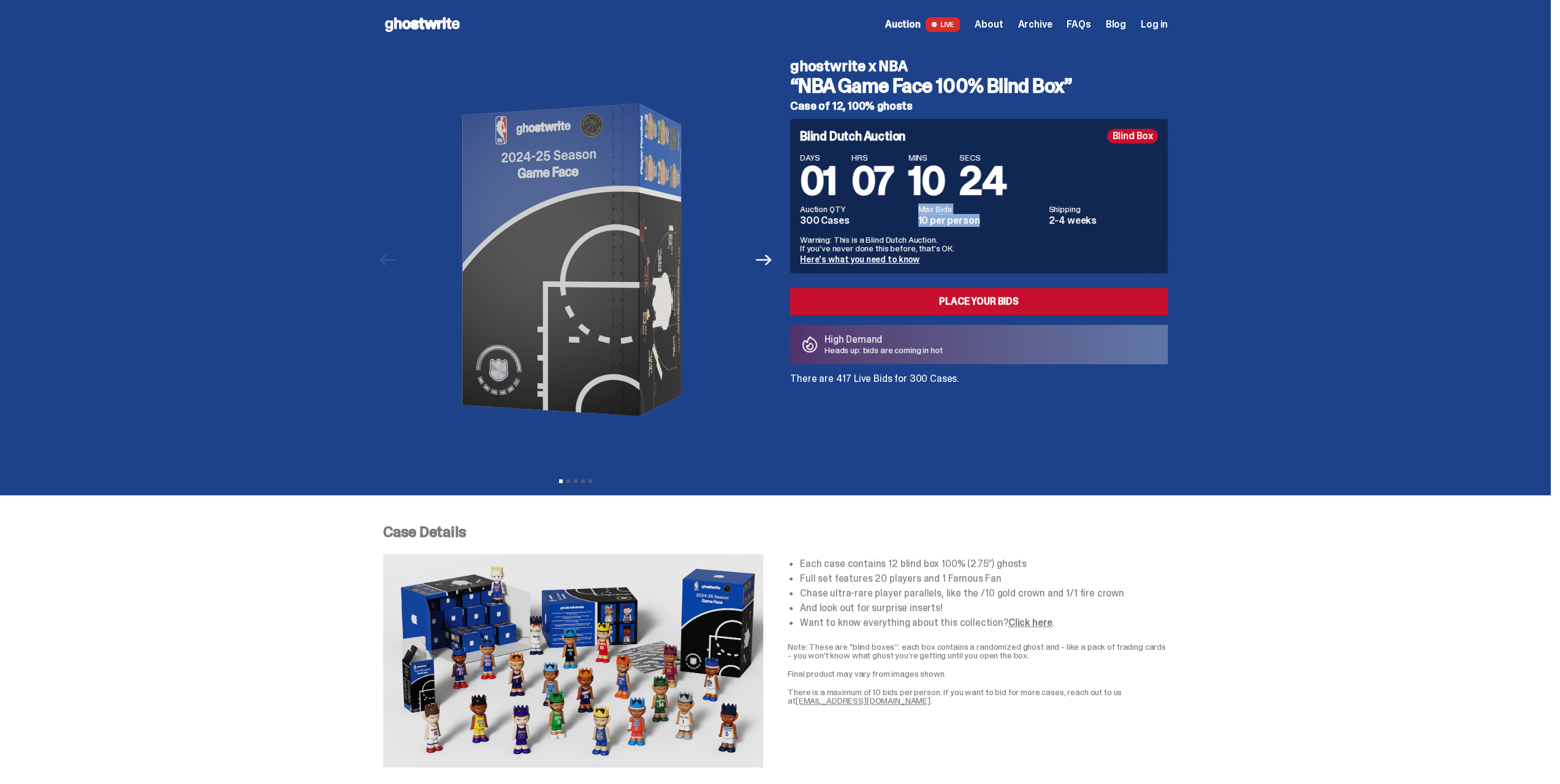
click at [985, 220] on dd "10 per person" at bounding box center [979, 220] width 123 height 10
drag, startPoint x: 1054, startPoint y: 207, endPoint x: 1090, endPoint y: 213, distance: 36.5
click at [1090, 213] on div "Shipping 2-4 weeks" at bounding box center [1103, 215] width 110 height 21
drag, startPoint x: 857, startPoint y: 218, endPoint x: 809, endPoint y: 210, distance: 48.7
click at [809, 210] on div "Auction QTY 300 Cases" at bounding box center [855, 215] width 111 height 21
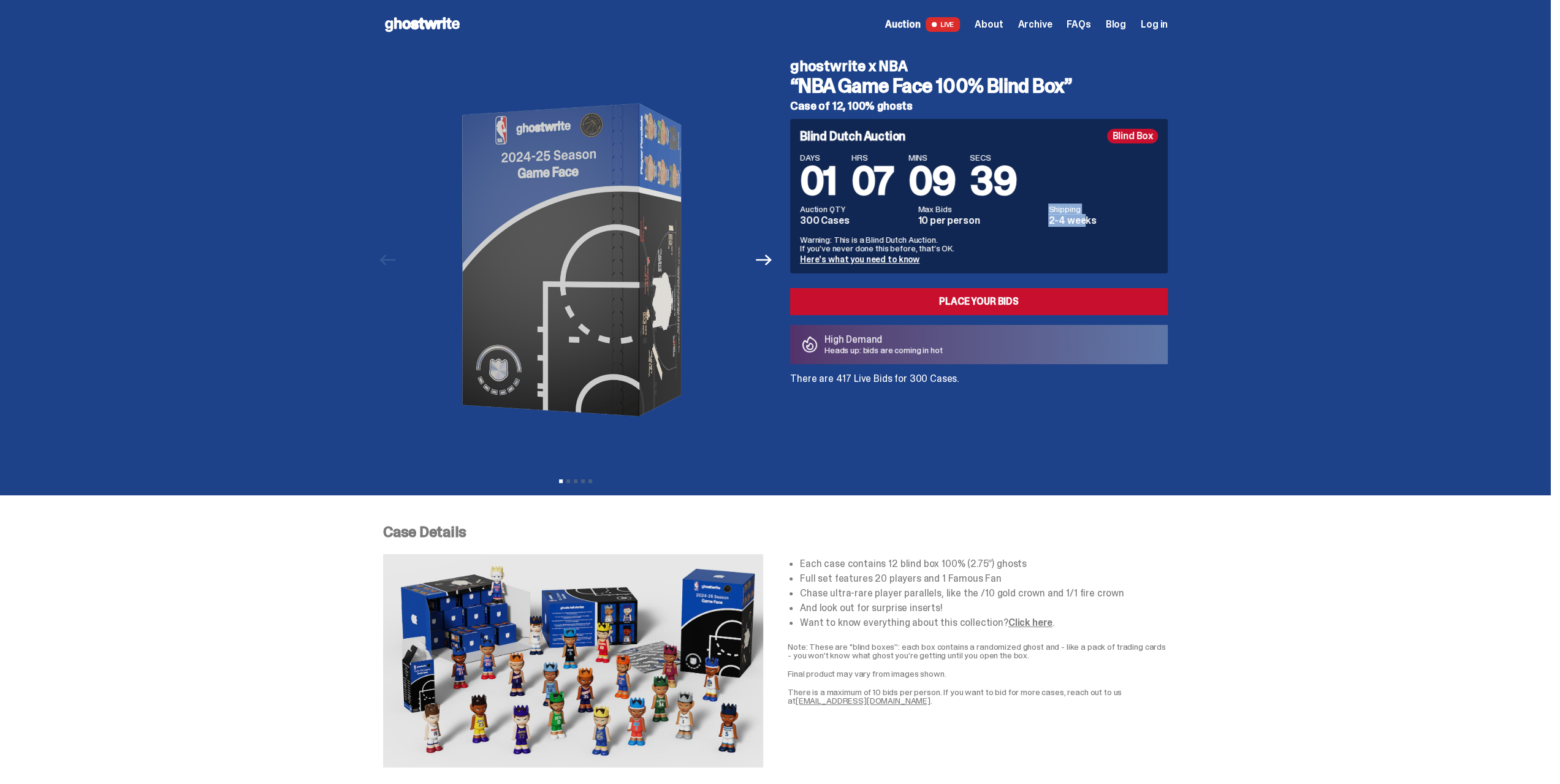
drag, startPoint x: 968, startPoint y: 375, endPoint x: 836, endPoint y: 379, distance: 132.1
click at [838, 379] on p "There are 417 Live Bids for 300 Cases." at bounding box center [978, 378] width 378 height 10
click at [813, 382] on p "There are 417 Live Bids for 300 Cases." at bounding box center [978, 378] width 378 height 10
drag, startPoint x: 819, startPoint y: 381, endPoint x: 928, endPoint y: 382, distance: 109.0
click at [912, 378] on p "There are 417 Live Bids for 300 Cases." at bounding box center [978, 378] width 378 height 10
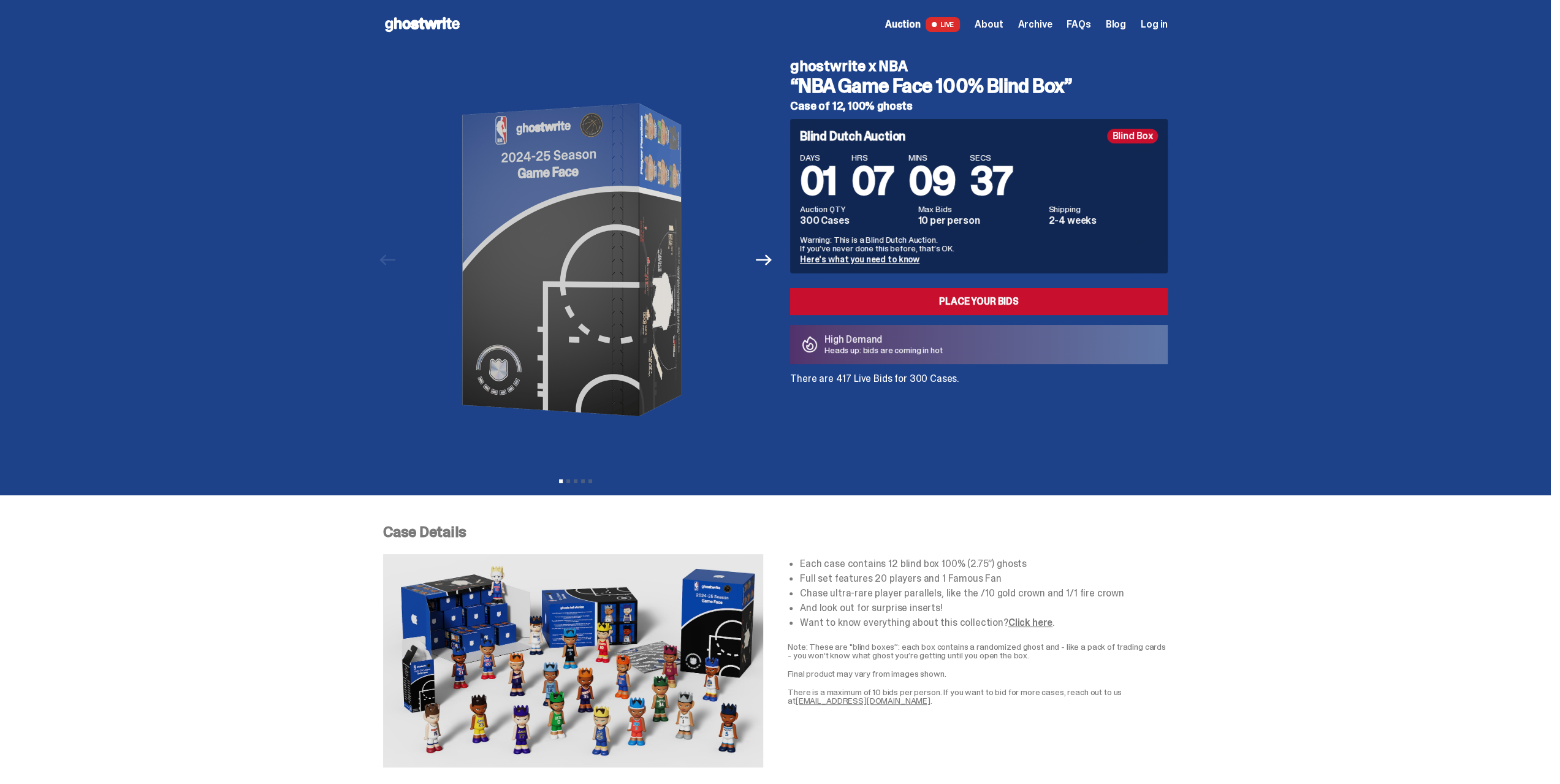
click at [940, 383] on p "There are 417 Live Bids for 300 Cases." at bounding box center [978, 378] width 378 height 10
drag, startPoint x: 962, startPoint y: 383, endPoint x: 823, endPoint y: 378, distance: 139.1
click at [823, 378] on div "ghostwrite x NBA “NBA Game Face 100% Blind Box” Case of 12, 100% ghosts Blind D…" at bounding box center [971, 260] width 392 height 421
click at [823, 379] on p "There are 417 Live Bids for 300 Cases." at bounding box center [978, 378] width 378 height 10
drag, startPoint x: 862, startPoint y: 380, endPoint x: 849, endPoint y: 395, distance: 19.8
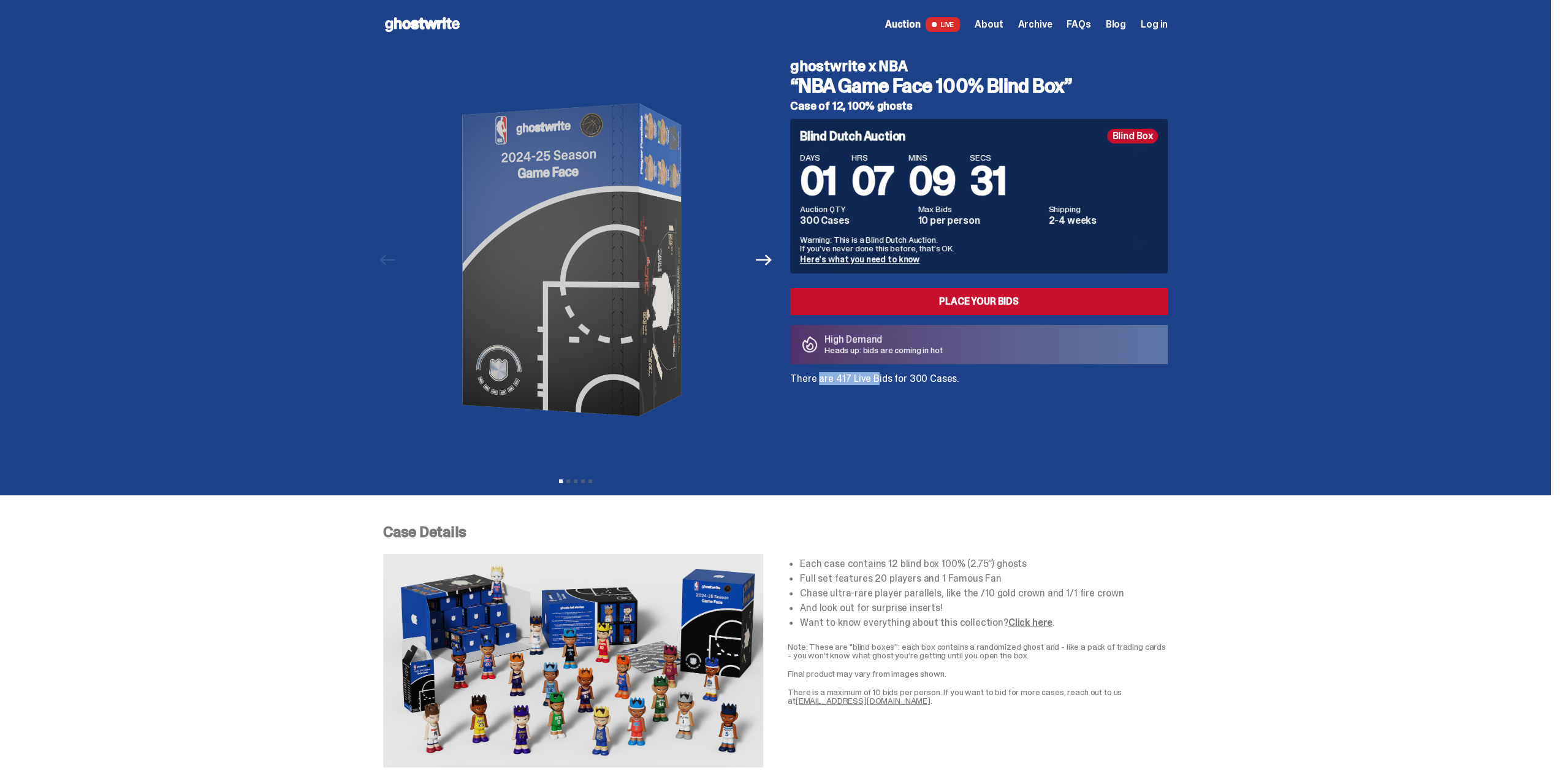
click at [809, 378] on p "There are 417 Live Bids for 300 Cases." at bounding box center [978, 378] width 378 height 10
click at [881, 404] on div "ghostwrite x NBA “NBA Game Face 100% Blind Box” Case of 12, 100% ghosts Blind D…" at bounding box center [971, 260] width 392 height 421
click at [902, 231] on div "DAYS 01 HRS 07 MINS 09 SECS 03 Auction QTY 300 Cases Max Bids 10 per person Shi…" at bounding box center [979, 208] width 358 height 111
drag, startPoint x: 983, startPoint y: 219, endPoint x: 936, endPoint y: 209, distance: 48.1
click at [936, 209] on div "Max Bids 10 per person" at bounding box center [979, 215] width 123 height 21
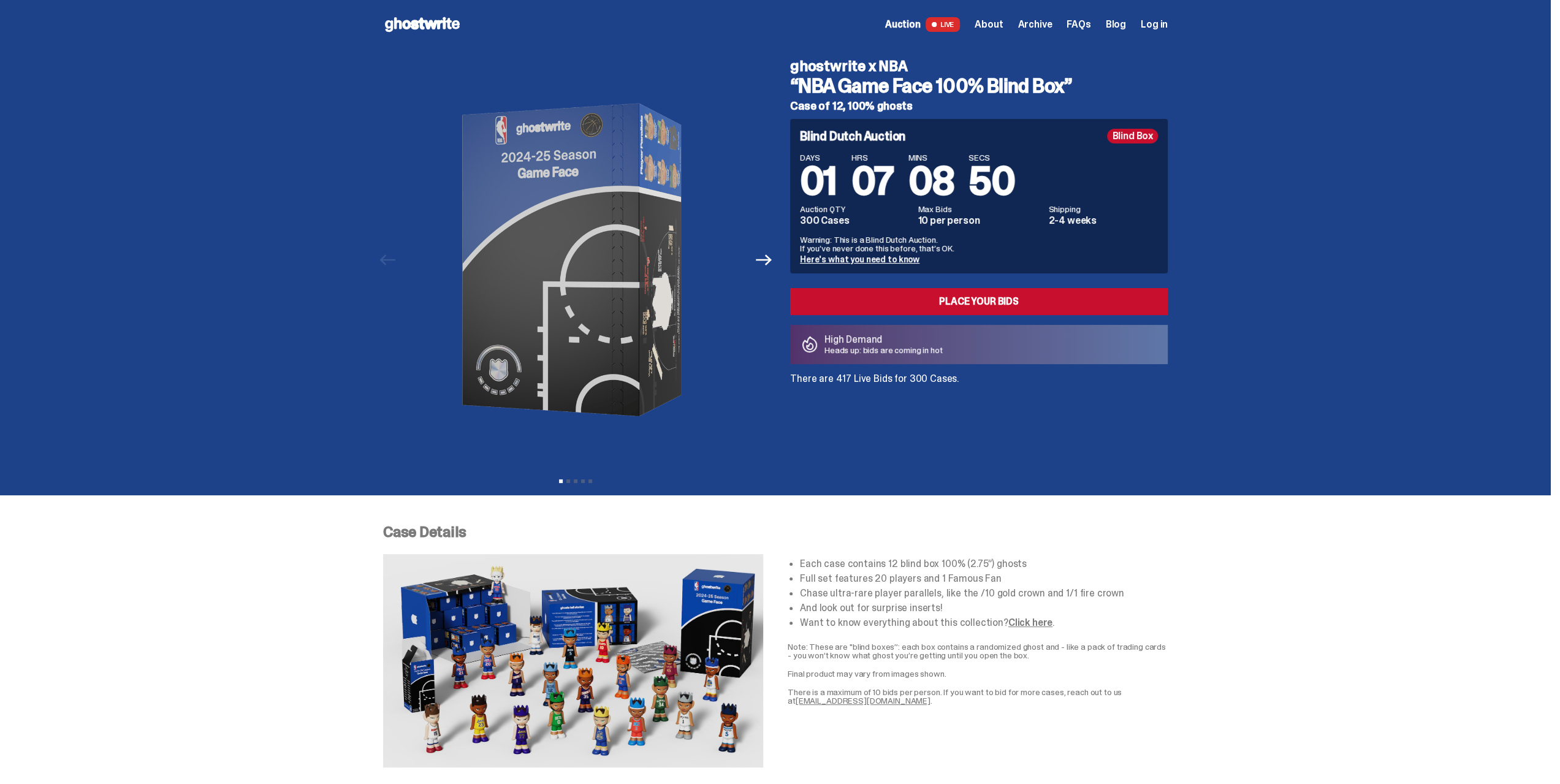
click at [1017, 393] on div "ghostwrite x NBA “NBA Game Face 100% Blind Box” Case of 12, 100% ghosts Blind D…" at bounding box center [971, 260] width 392 height 421
